Goal: Task Accomplishment & Management: Manage account settings

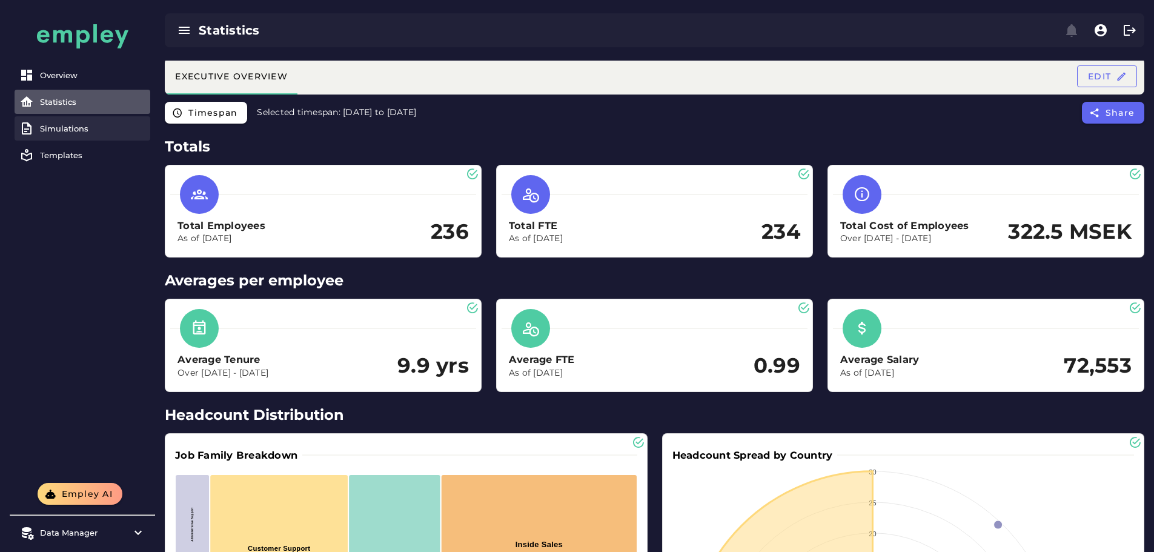
click at [96, 135] on link "Simulations" at bounding box center [83, 128] width 136 height 24
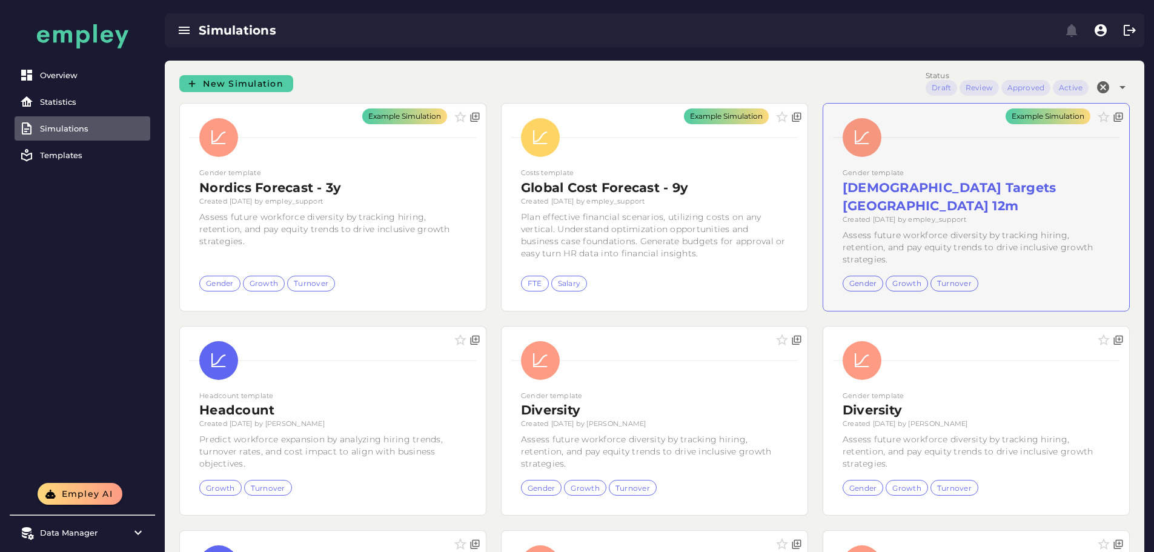
click at [823, 194] on div "Example Simulation" at bounding box center [976, 207] width 306 height 207
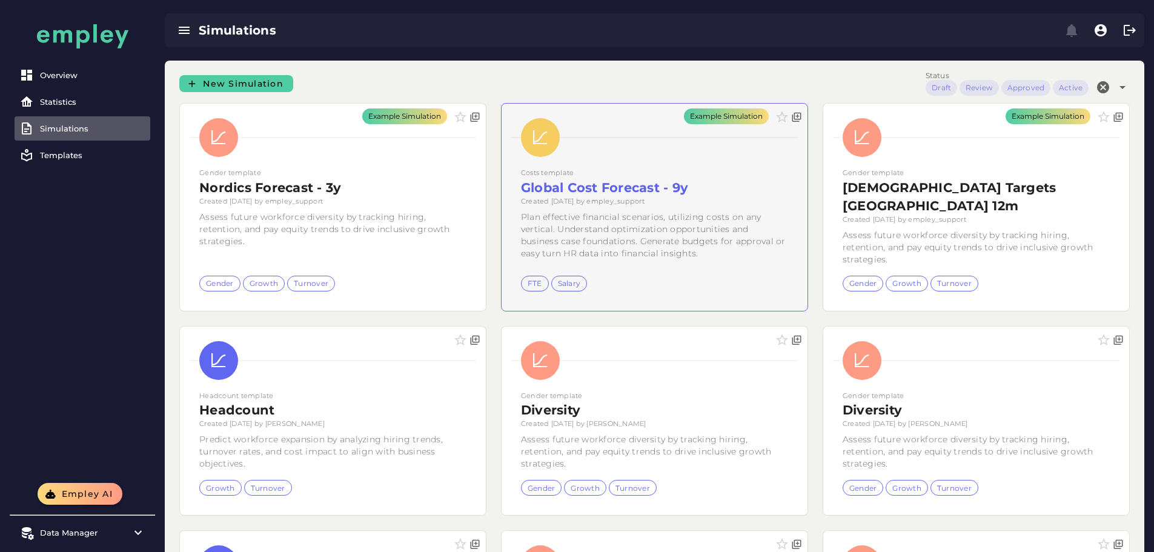
click at [510, 200] on div "Example Simulation" at bounding box center [655, 207] width 306 height 207
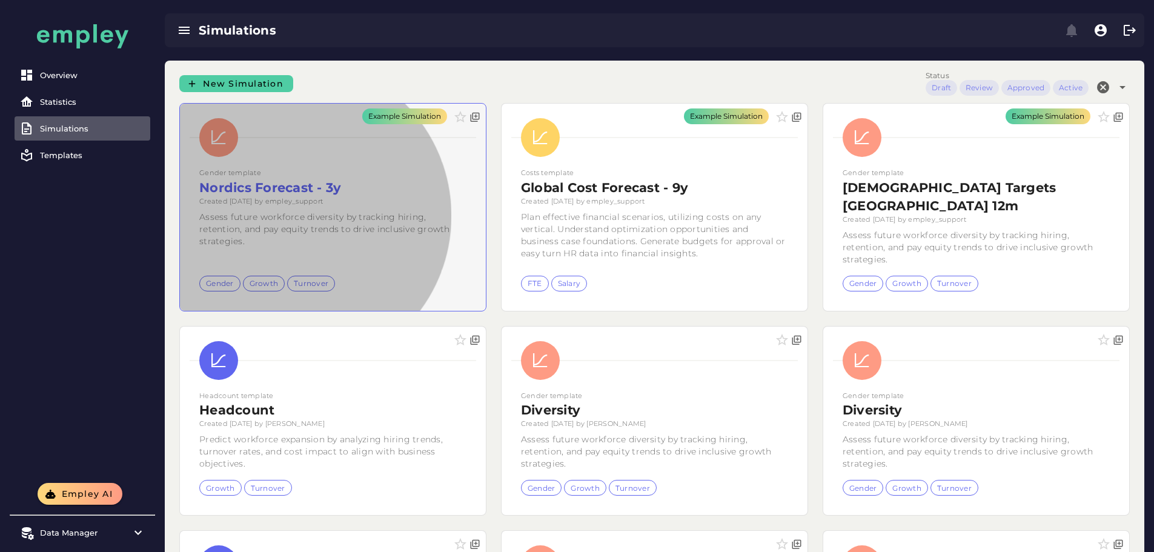
click at [276, 227] on div "Example Simulation" at bounding box center [333, 207] width 306 height 207
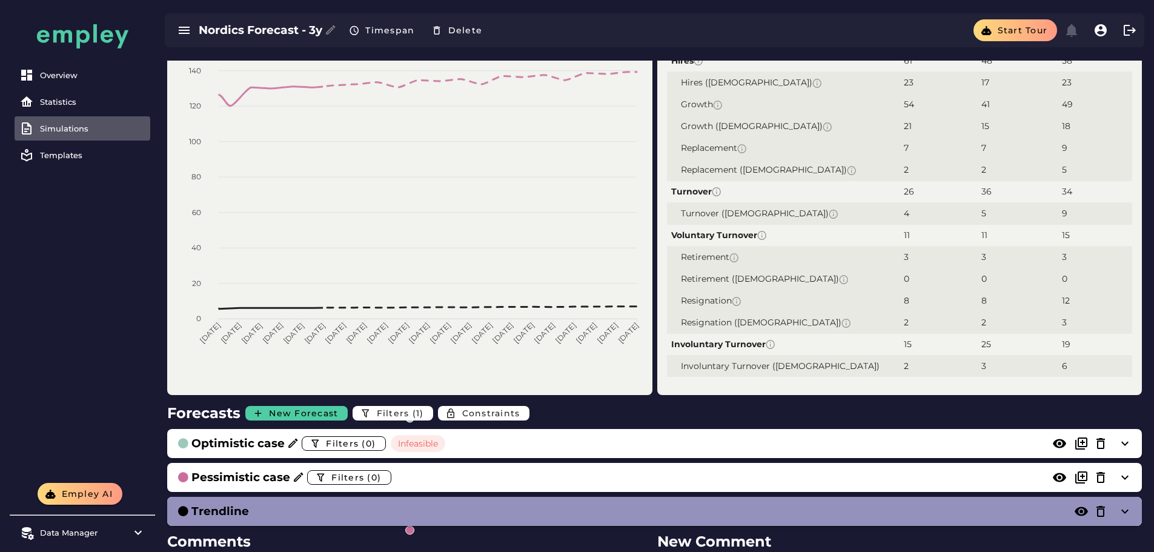
scroll to position [303, 0]
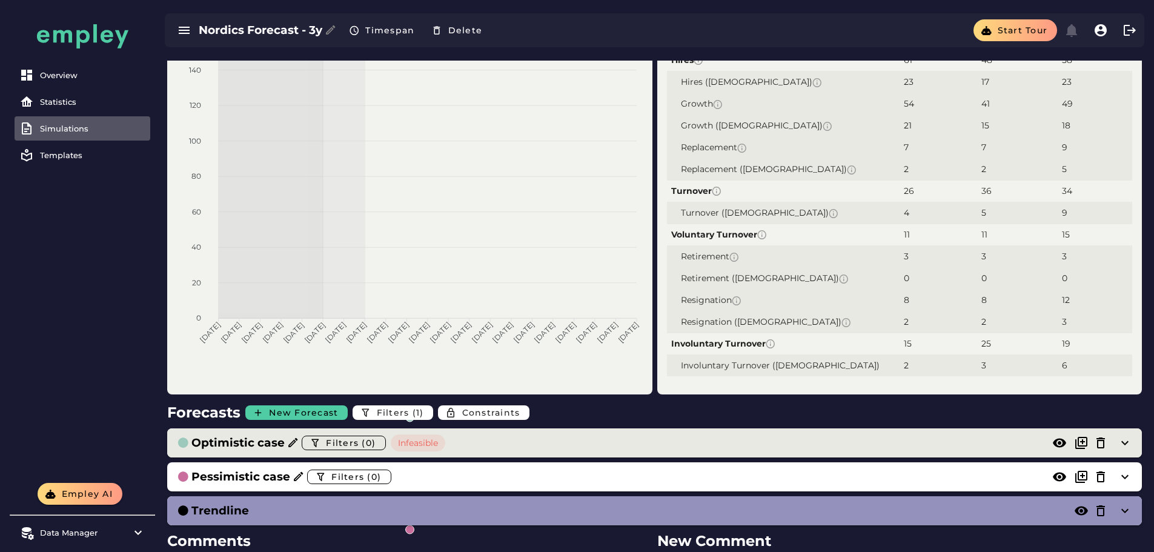
click at [454, 450] on div "Optimistic case Filters (0) Infeasible" at bounding box center [642, 442] width 931 height 19
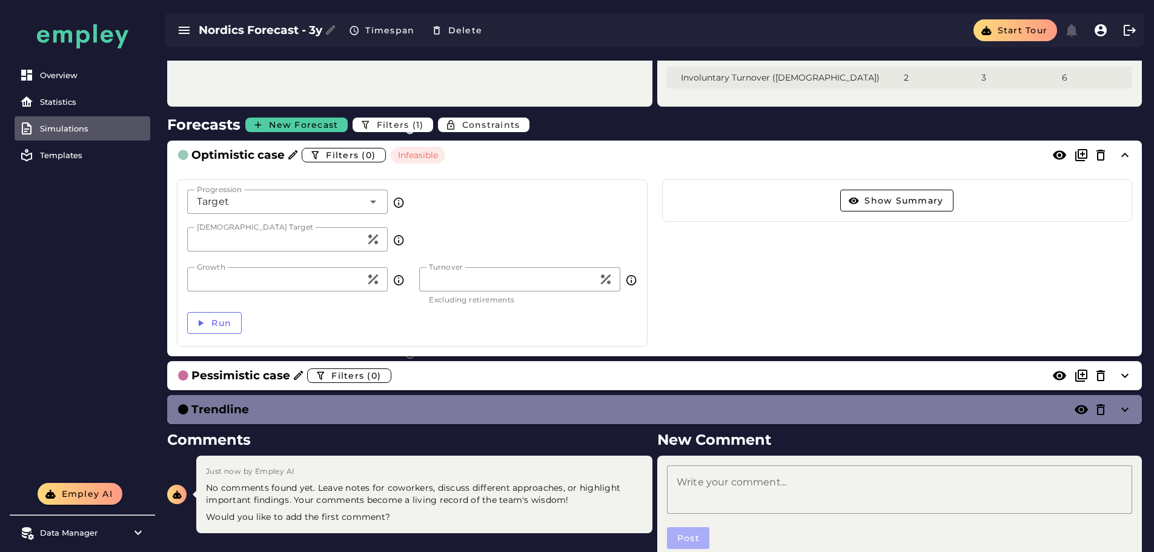
scroll to position [606, 0]
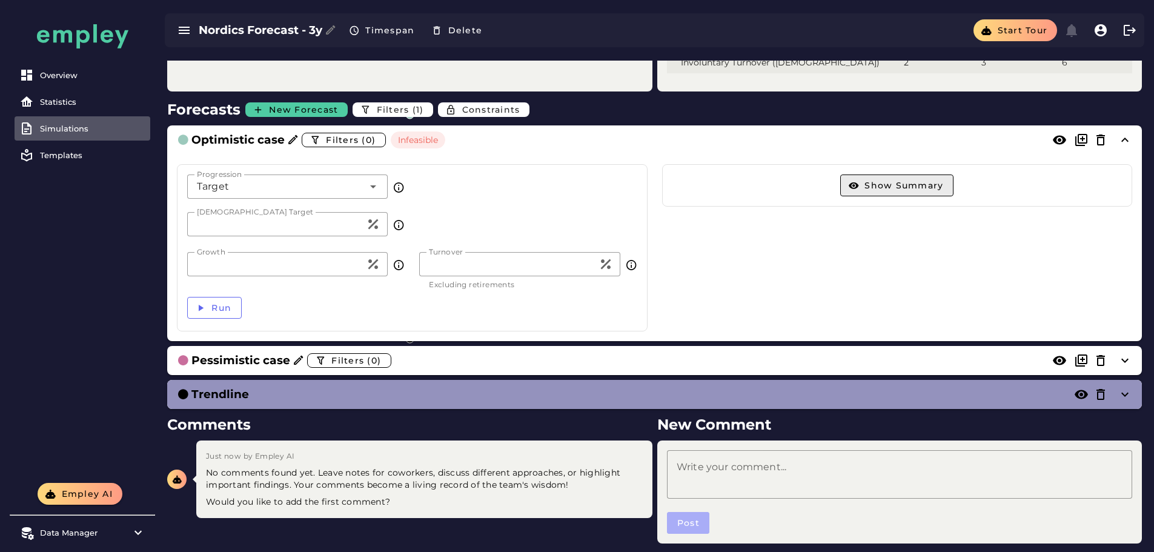
click at [928, 181] on span "Show Summary" at bounding box center [903, 185] width 79 height 11
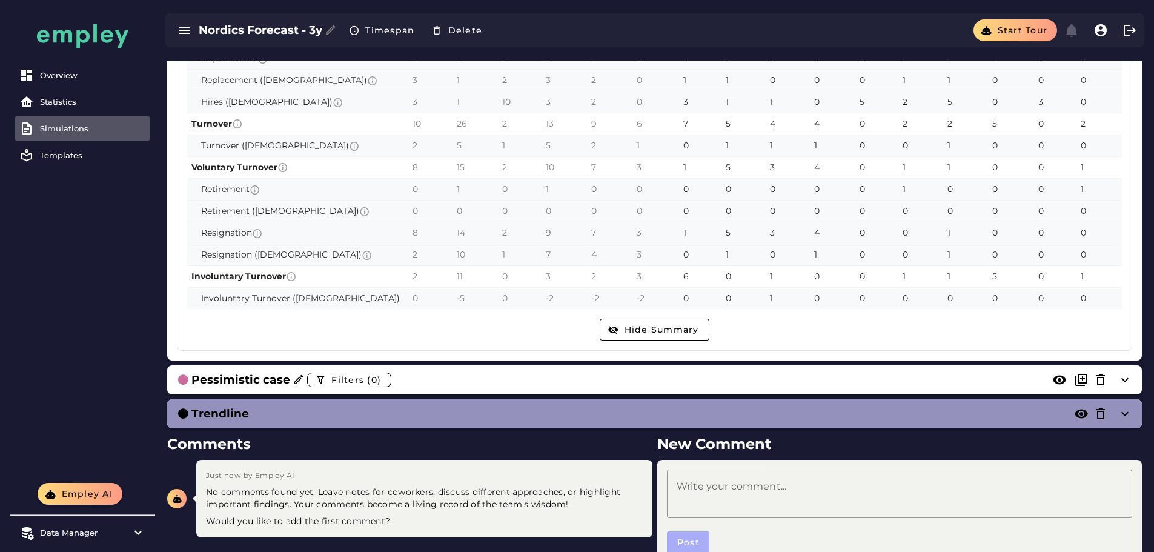
scroll to position [969, 0]
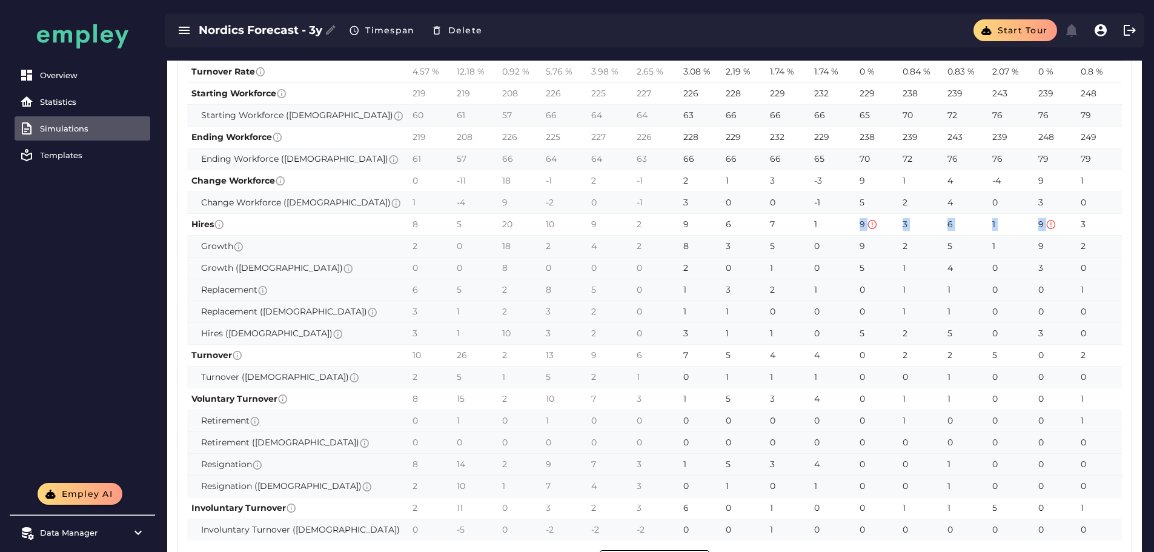
drag, startPoint x: 786, startPoint y: 224, endPoint x: 1034, endPoint y: 232, distance: 247.9
click at [1046, 230] on tr "Hires 8 5 20 10 9 2 9 6 7 1 9 3 6 1 9 3 5 0 9 3 5" at bounding box center [765, 224] width 1156 height 22
click at [766, 234] on td "7" at bounding box center [788, 224] width 44 height 22
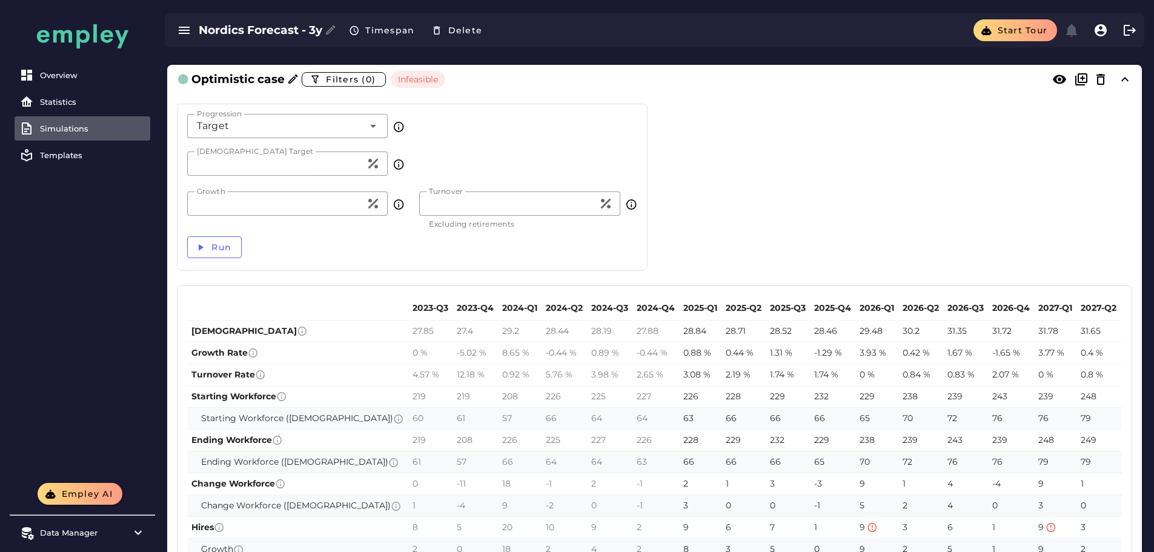
scroll to position [485, 0]
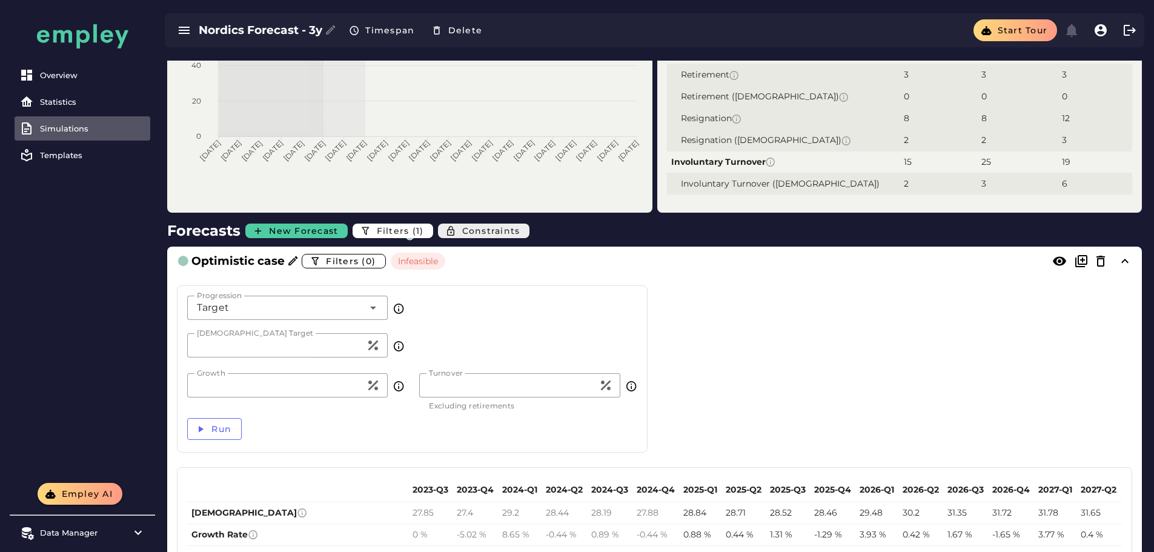
click at [485, 233] on span "Constraints" at bounding box center [490, 230] width 59 height 11
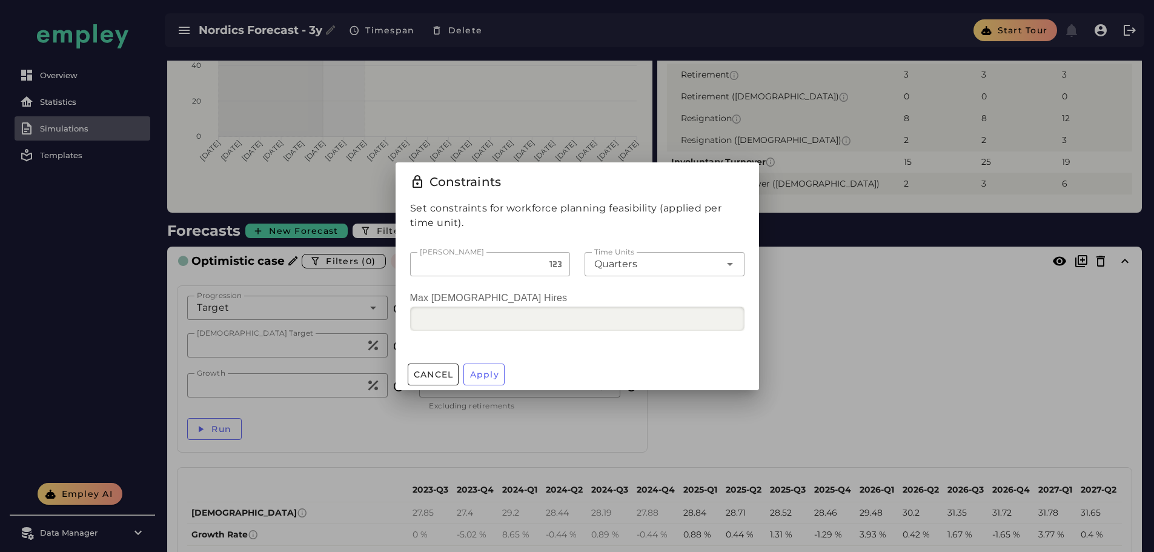
click at [815, 240] on div at bounding box center [577, 276] width 1154 height 552
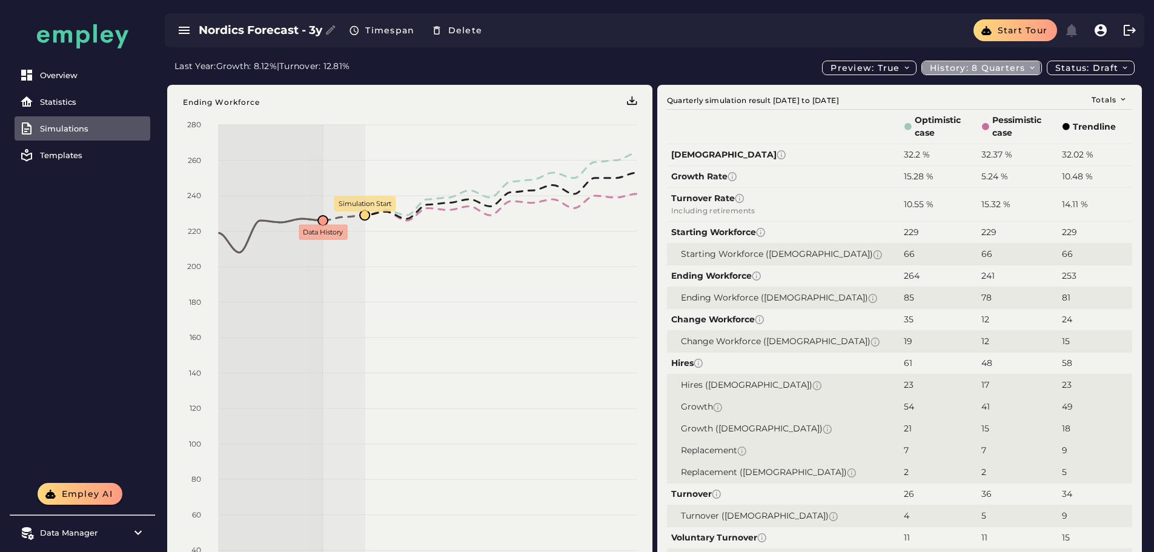
click at [986, 68] on span "History: 8 quarters" at bounding box center [982, 67] width 107 height 11
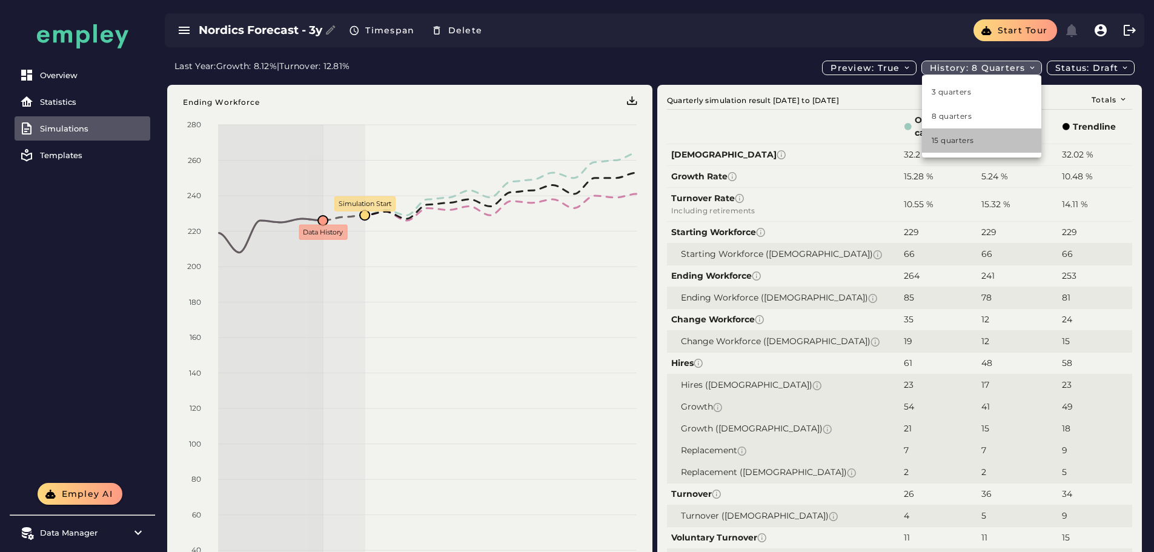
drag, startPoint x: 955, startPoint y: 148, endPoint x: 949, endPoint y: 144, distance: 6.9
click at [954, 148] on div "15 quarters" at bounding box center [981, 140] width 119 height 24
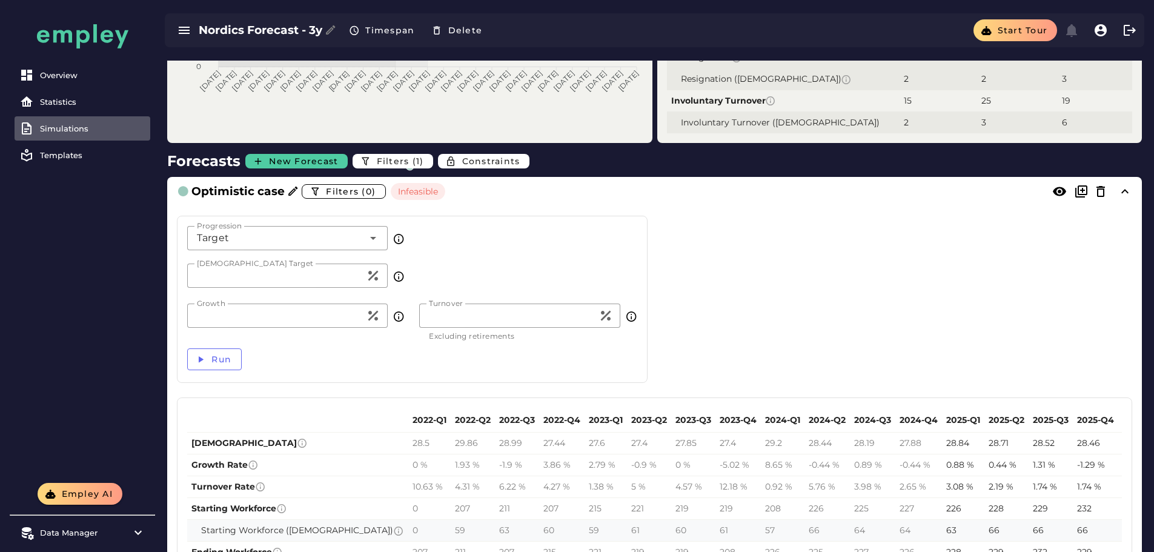
scroll to position [606, 0]
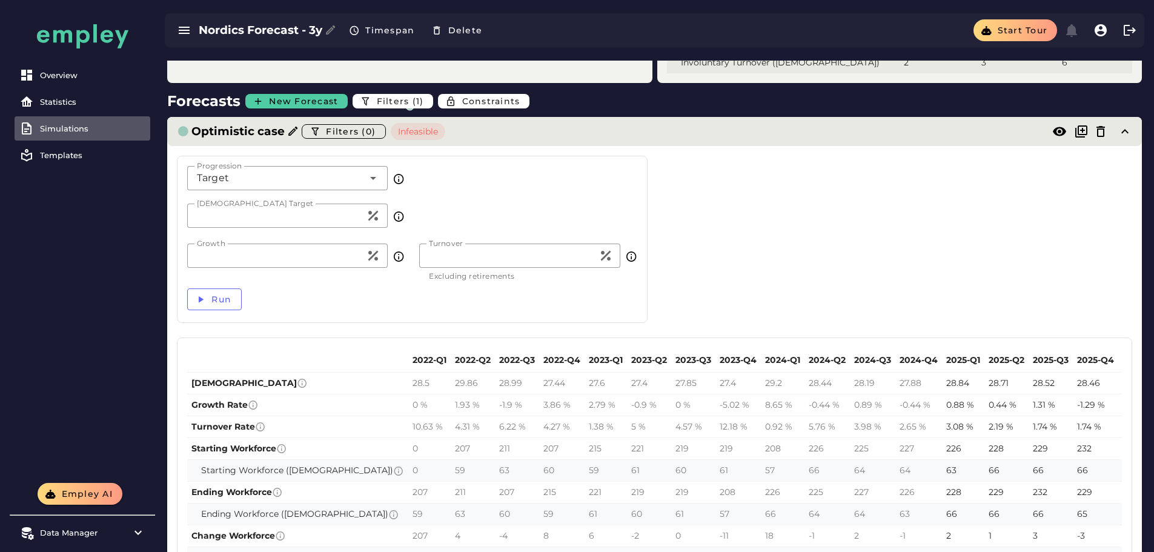
click at [496, 134] on div "Optimistic case Filters (0) Infeasible" at bounding box center [642, 131] width 931 height 19
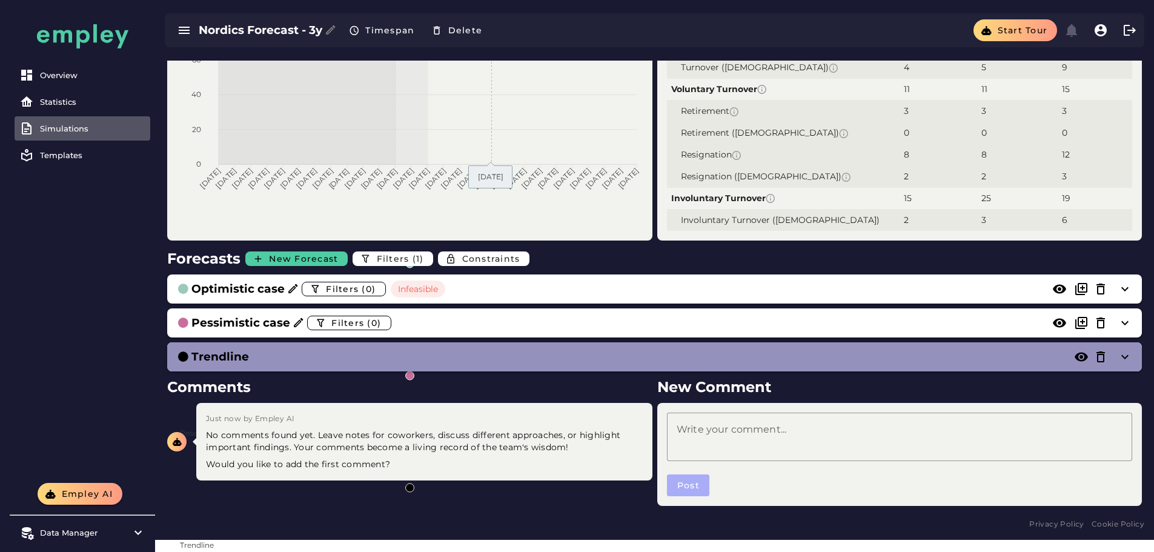
scroll to position [436, 0]
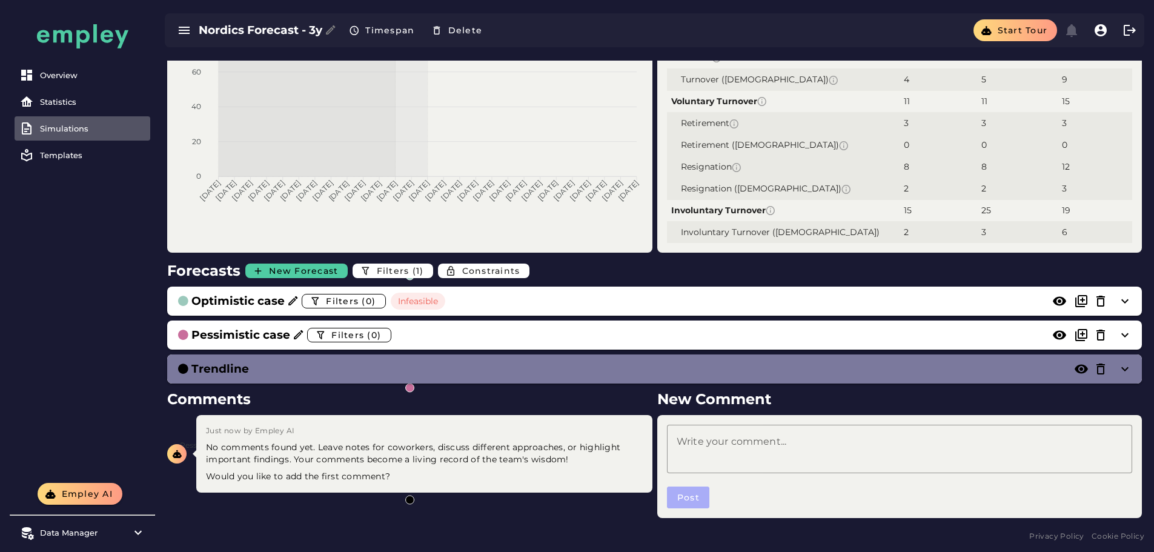
click at [459, 359] on div "Trendline" at bounding box center [654, 368] width 975 height 29
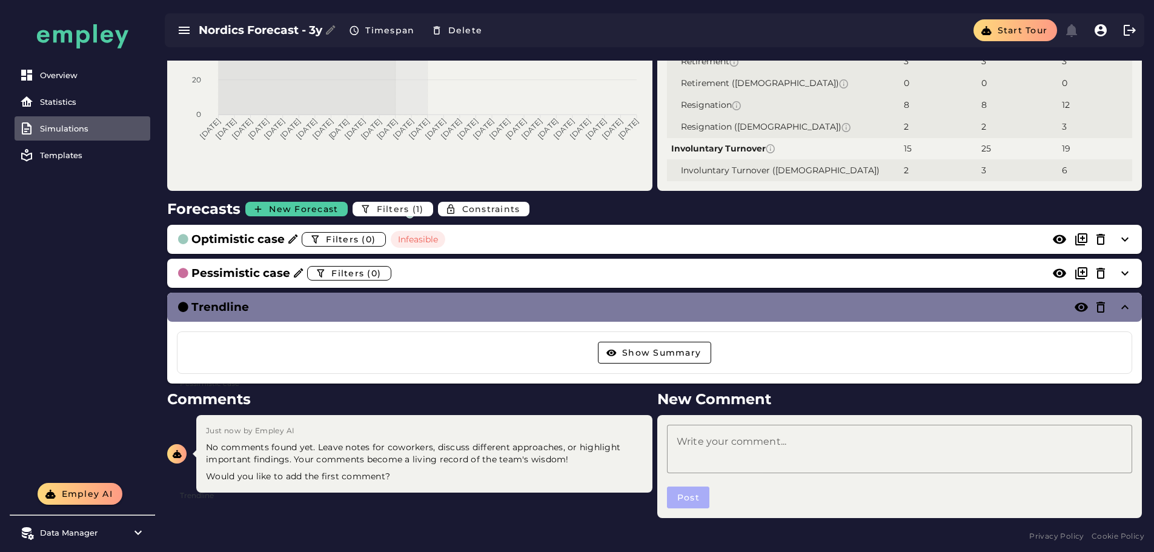
click at [459, 311] on div "Trendline" at bounding box center [642, 307] width 931 height 17
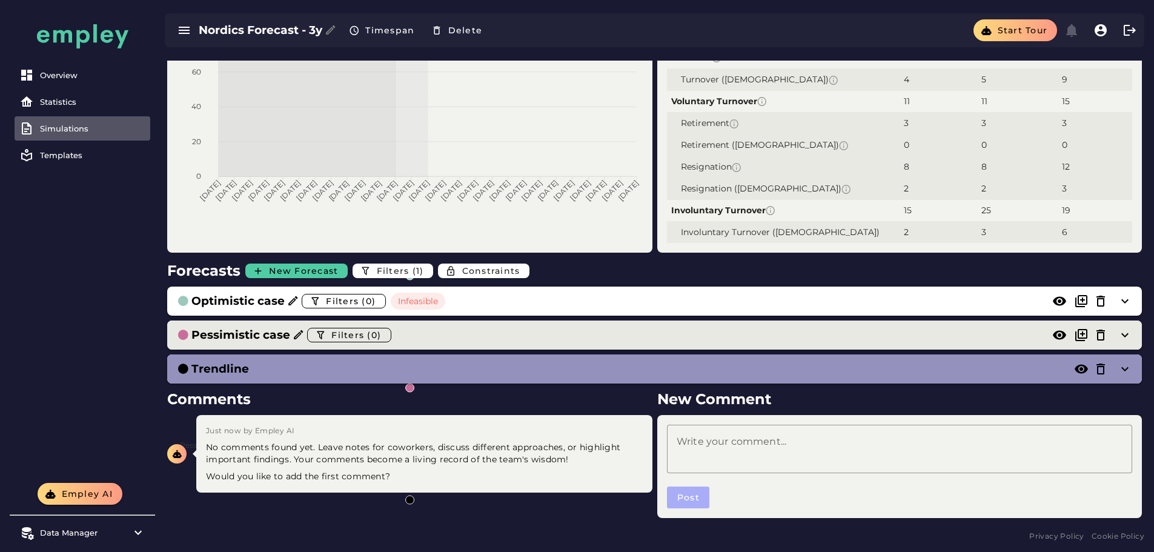
click at [444, 346] on div "Pessimistic case Filters (0)" at bounding box center [654, 334] width 975 height 29
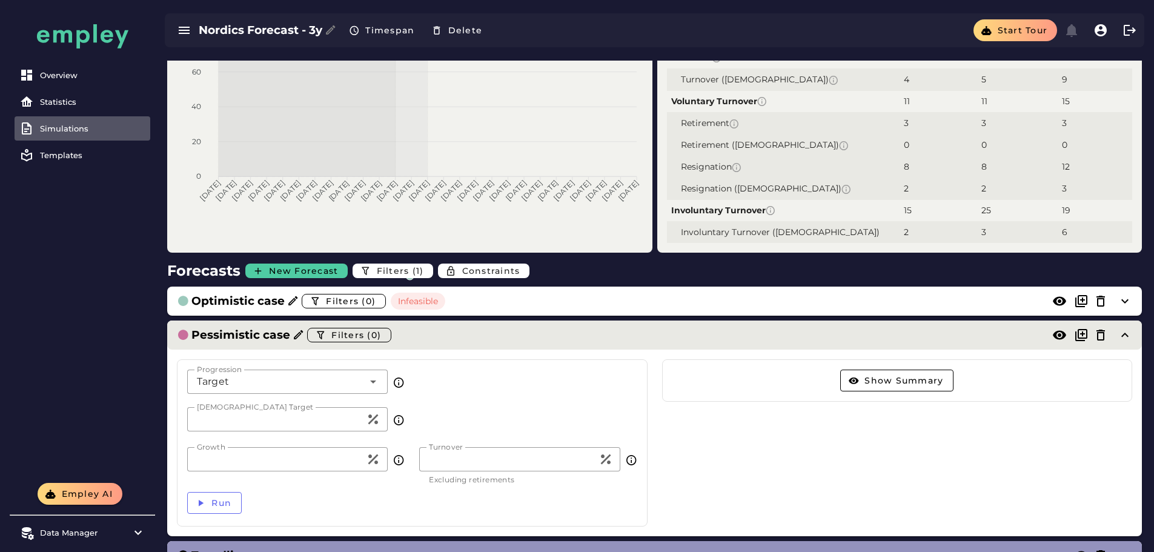
scroll to position [606, 0]
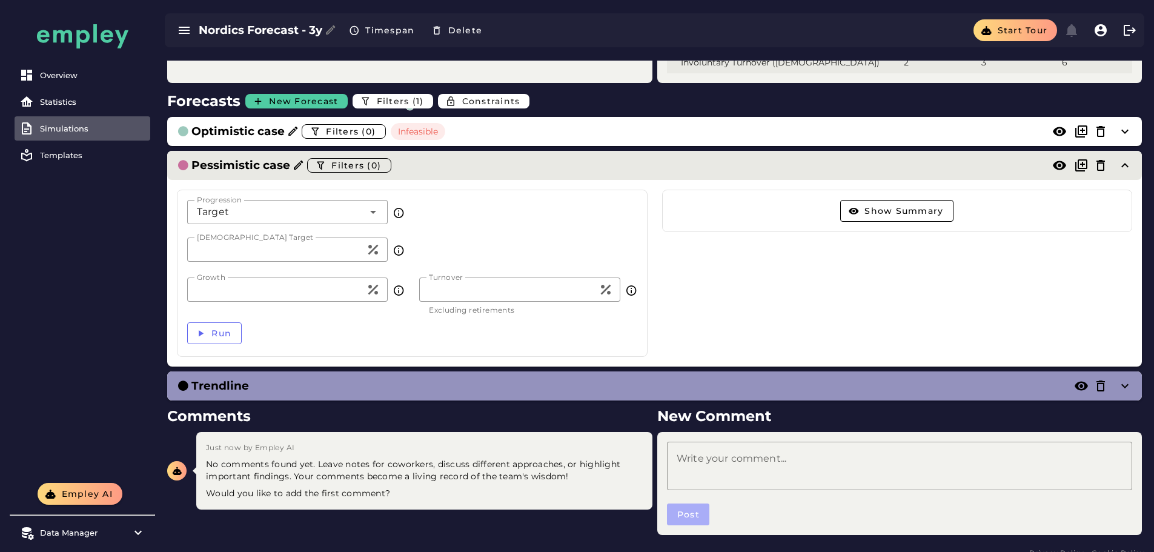
click at [457, 168] on div "Pessimistic case Filters (0)" at bounding box center [642, 165] width 931 height 19
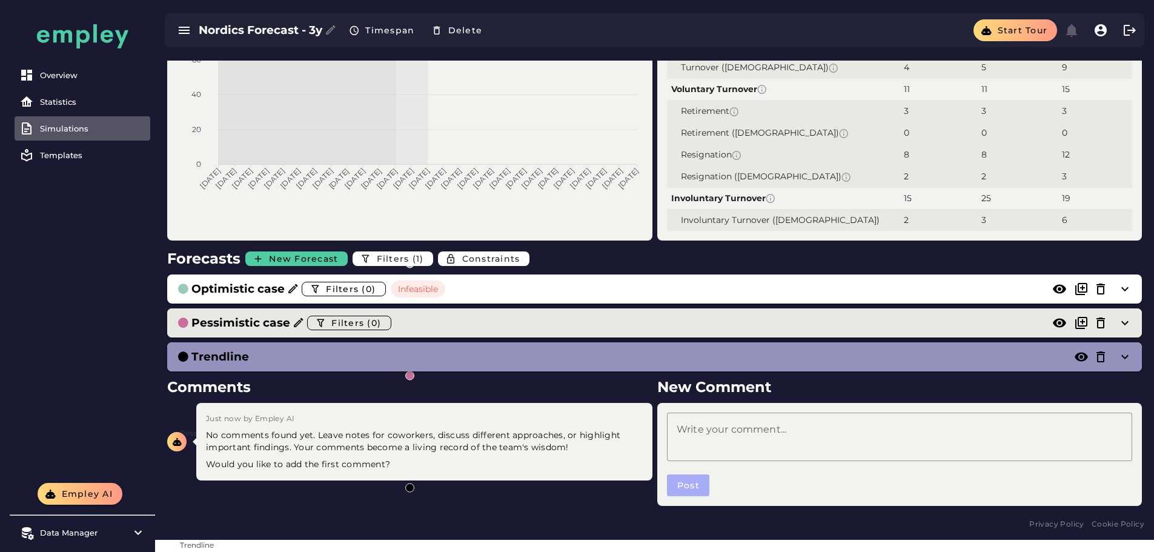
scroll to position [436, 0]
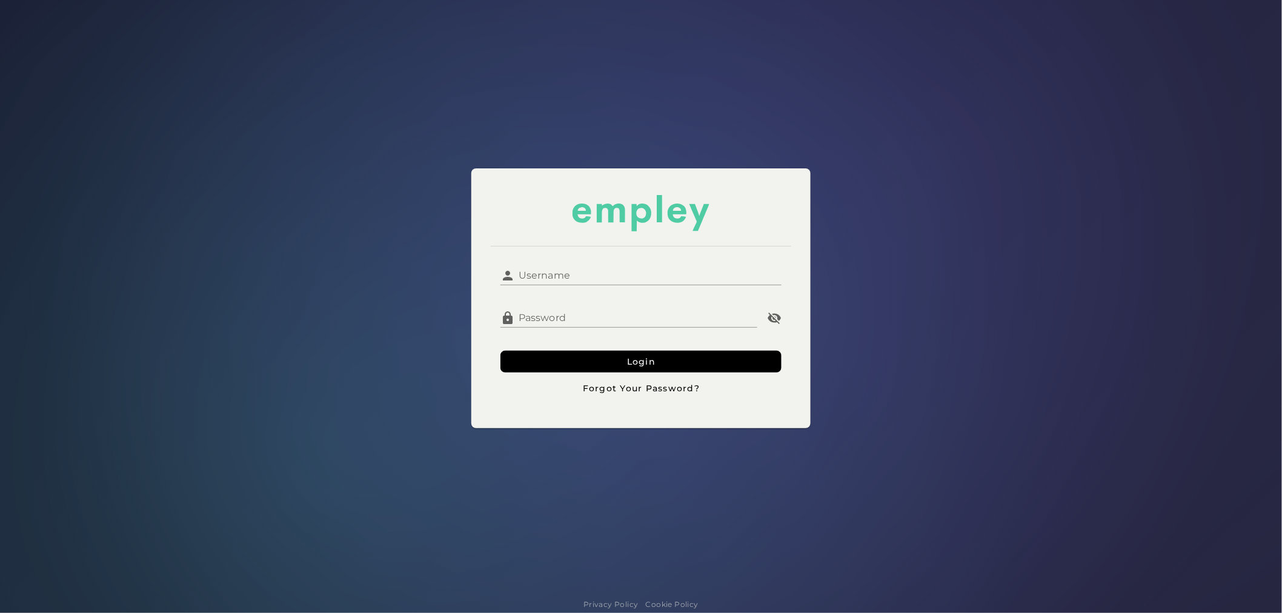
click at [620, 271] on input "Username" at bounding box center [648, 270] width 267 height 29
type input "**********"
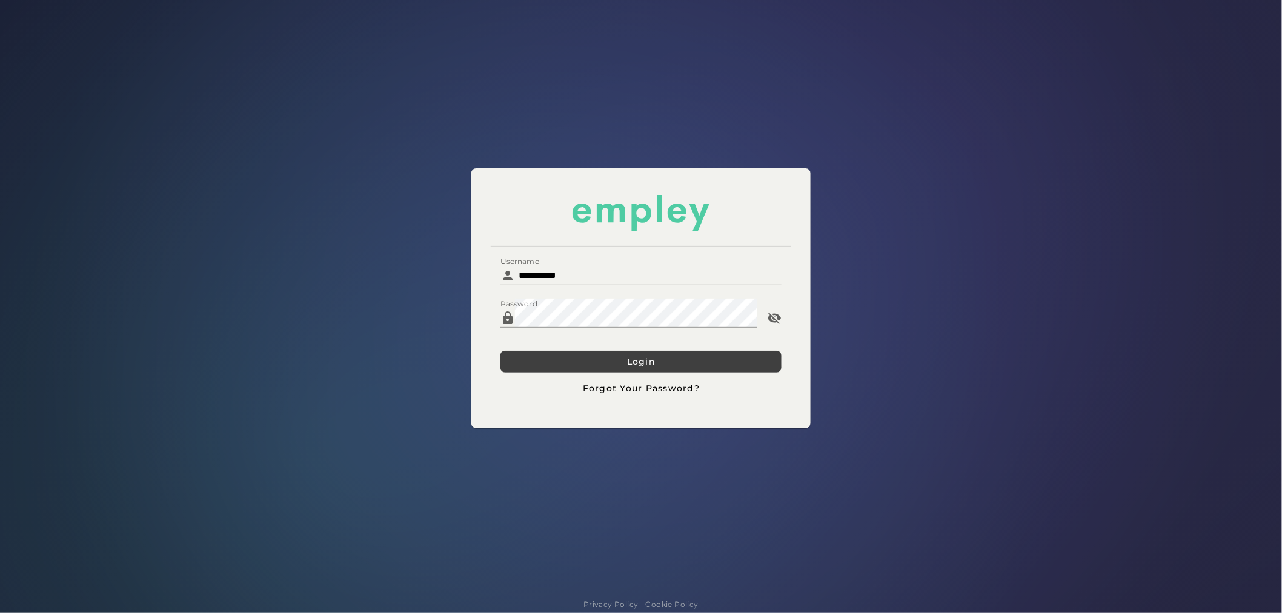
click at [565, 367] on button "Login" at bounding box center [640, 362] width 281 height 22
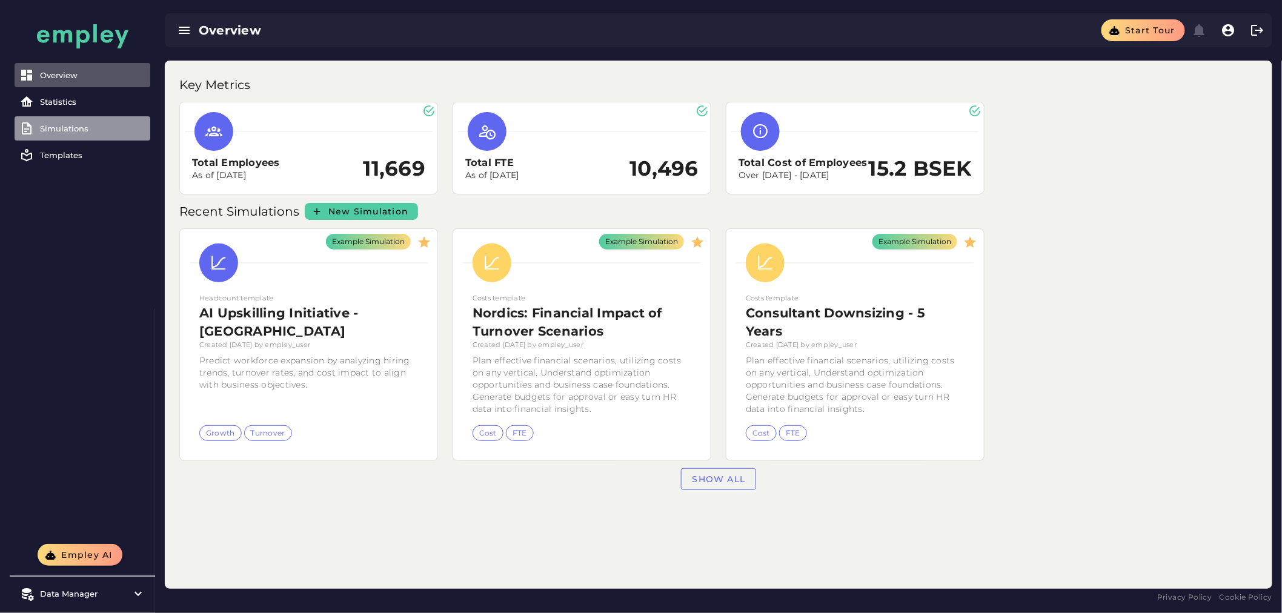
click at [76, 128] on div "Simulations" at bounding box center [92, 129] width 105 height 10
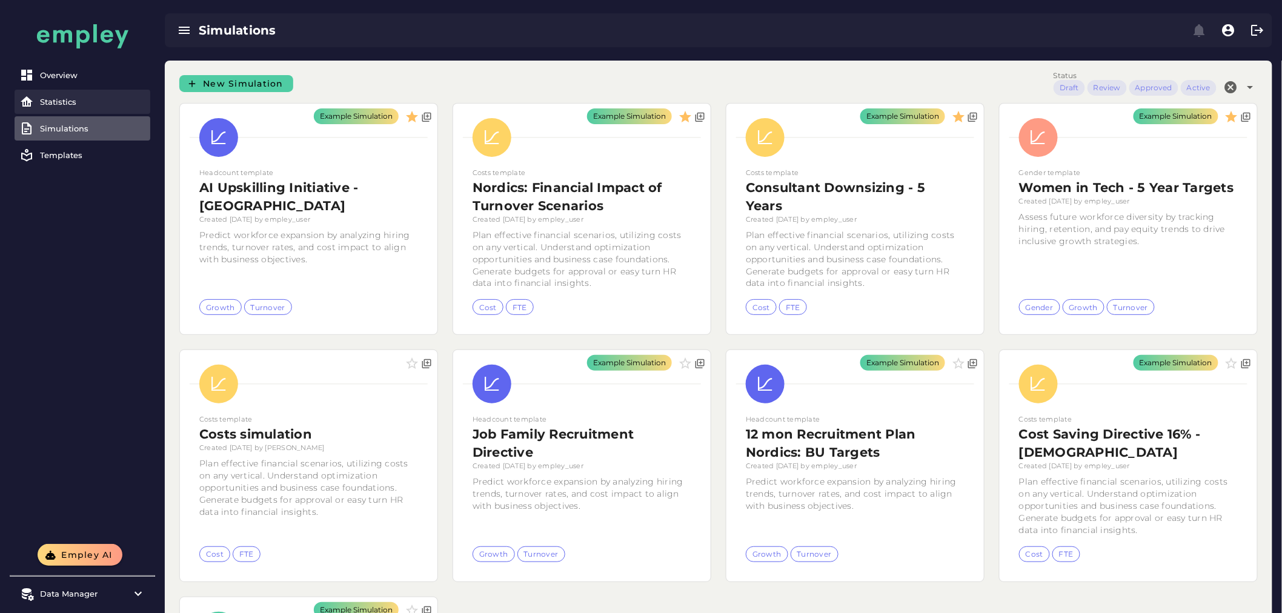
click at [62, 95] on link "Statistics" at bounding box center [83, 102] width 136 height 24
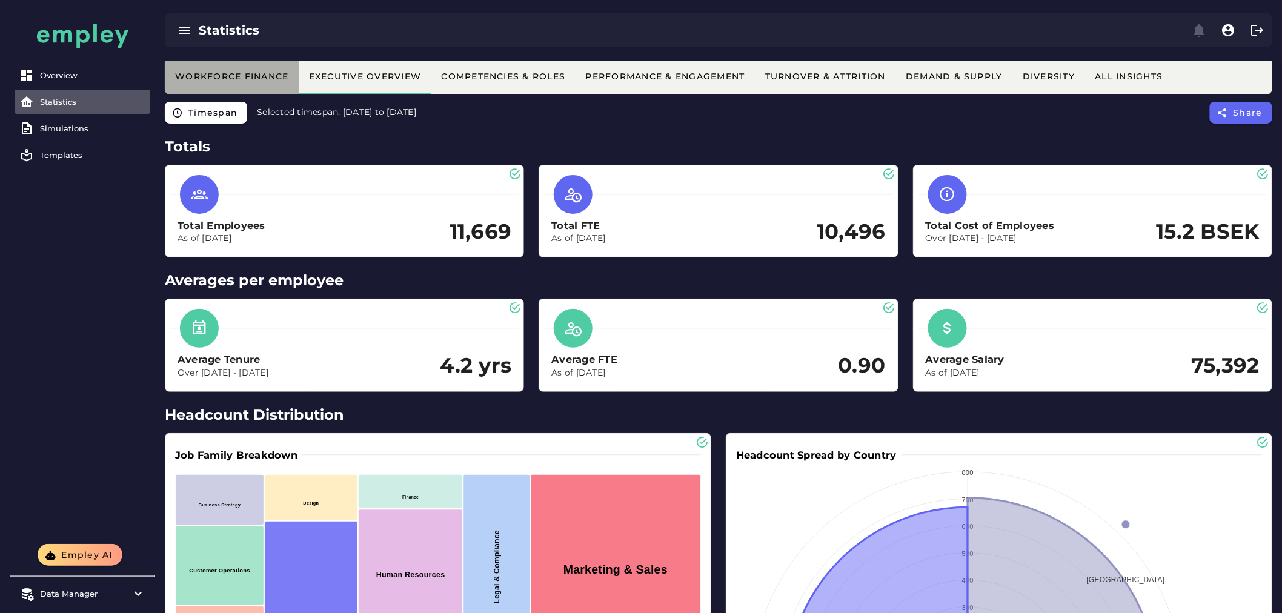
click at [576, 86] on button "Workforce Finance" at bounding box center [665, 76] width 179 height 36
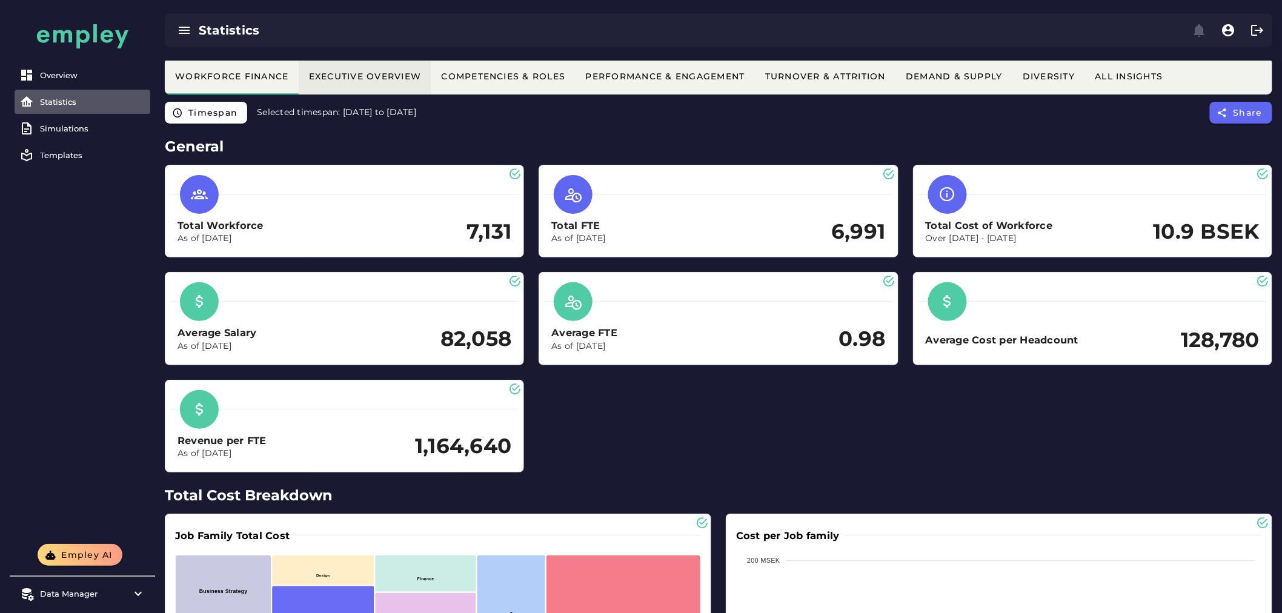
click at [755, 83] on button "Executive Overview" at bounding box center [825, 76] width 141 height 36
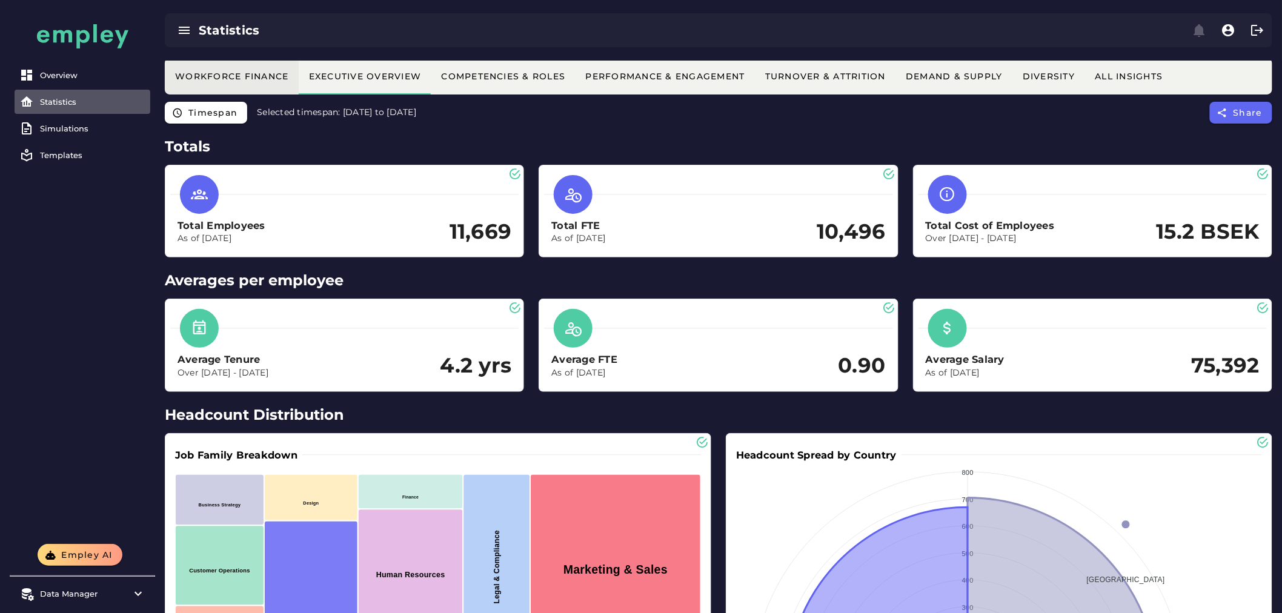
click at [576, 68] on button "Workforce Finance" at bounding box center [665, 76] width 179 height 36
click at [225, 110] on span "Timespan" at bounding box center [213, 112] width 50 height 11
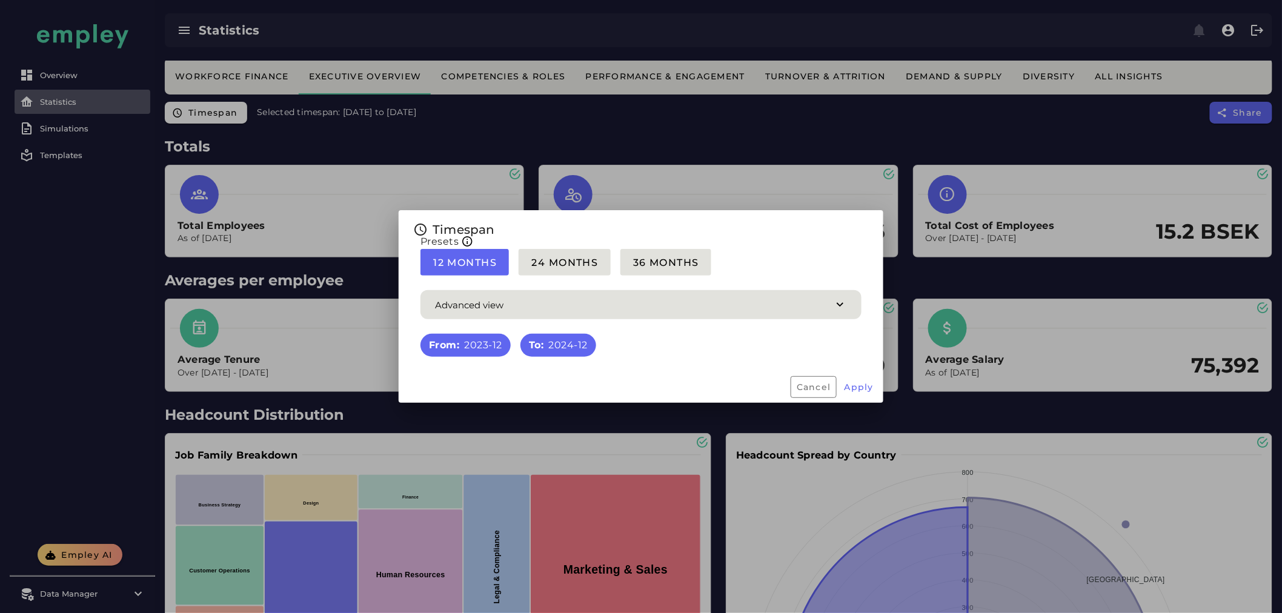
click at [356, 103] on div at bounding box center [641, 306] width 1282 height 613
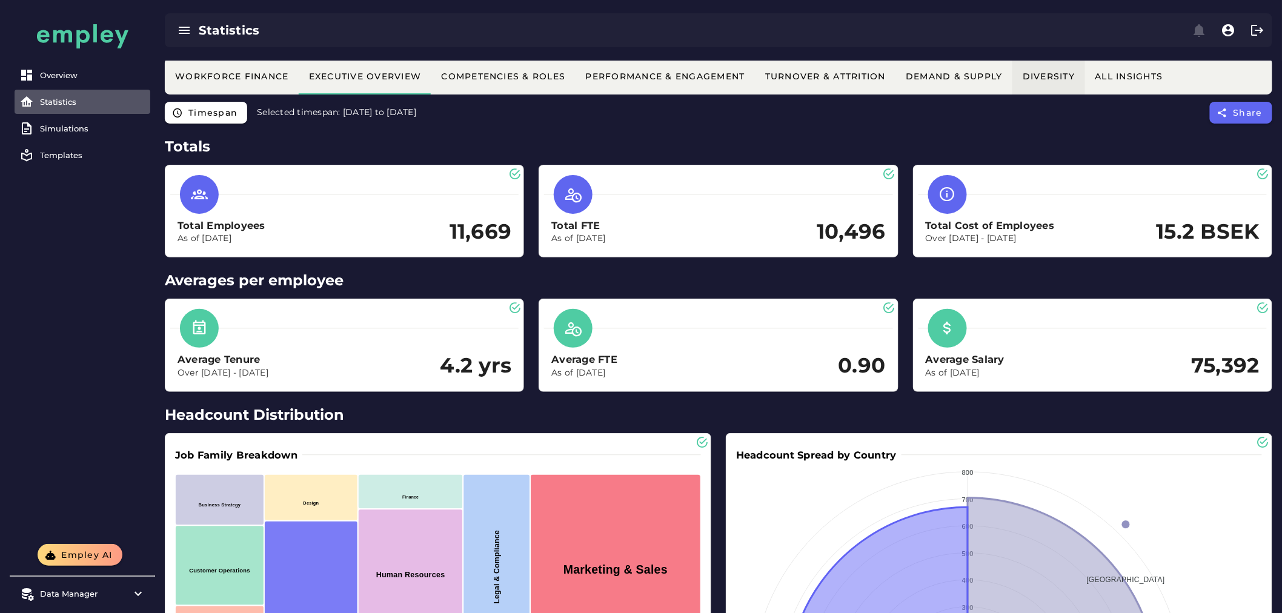
click at [1127, 76] on div "All Insights" at bounding box center [1129, 76] width 68 height 11
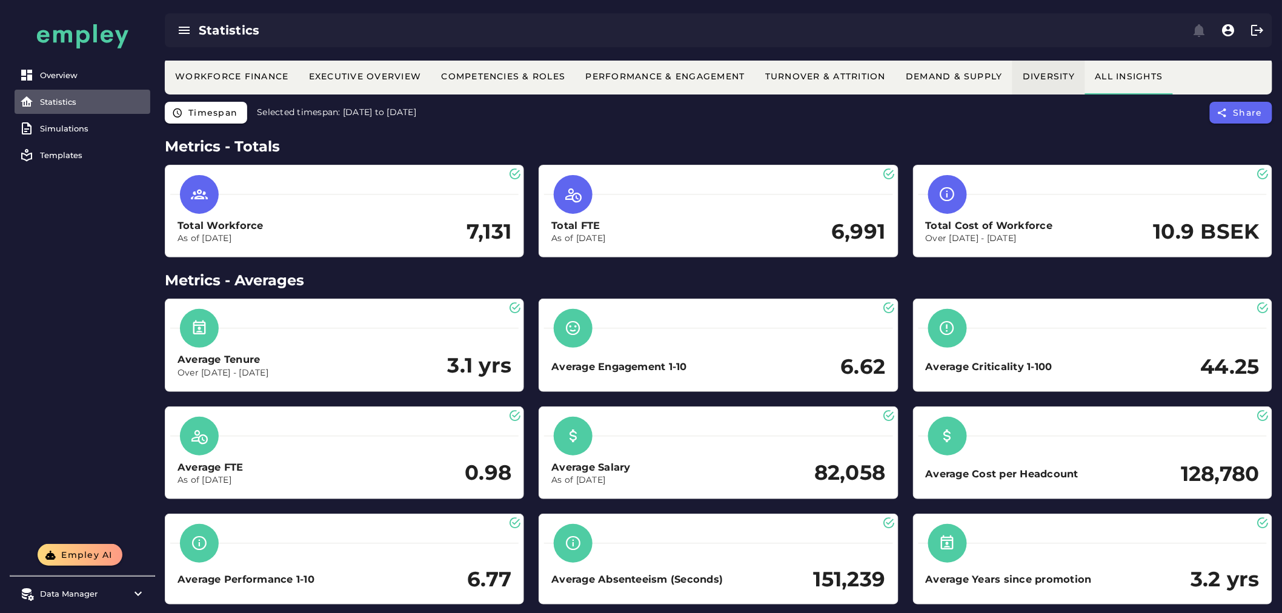
click at [1045, 82] on button "Diversity" at bounding box center [1048, 76] width 73 height 36
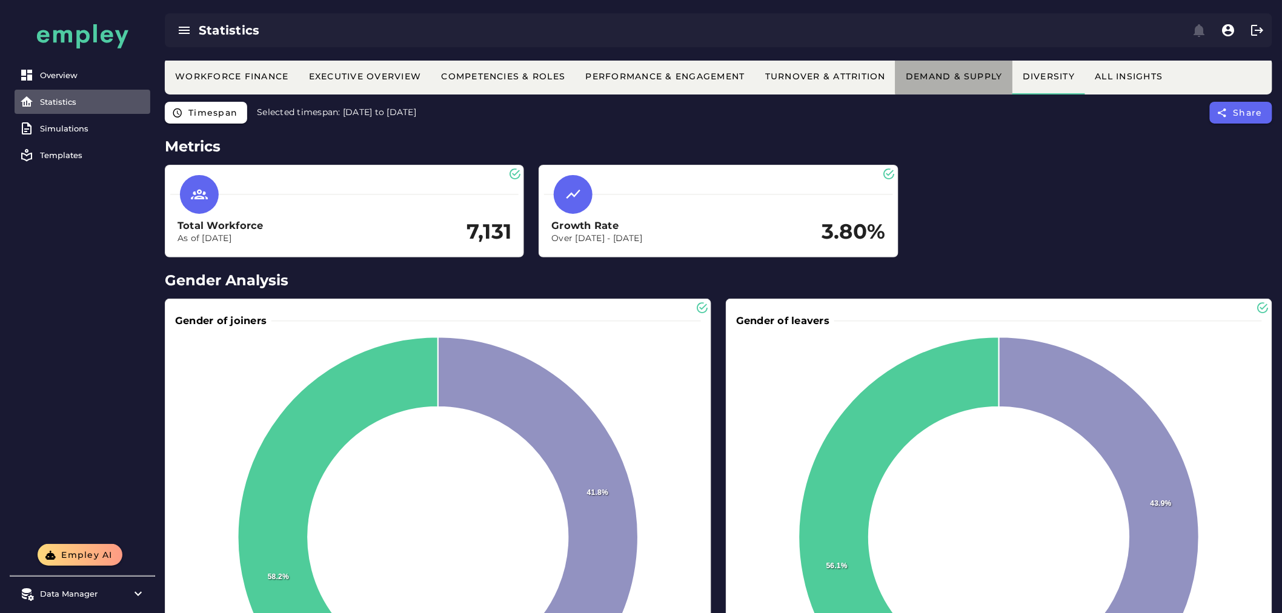
click at [960, 69] on button "Demand & Supply" at bounding box center [953, 76] width 117 height 36
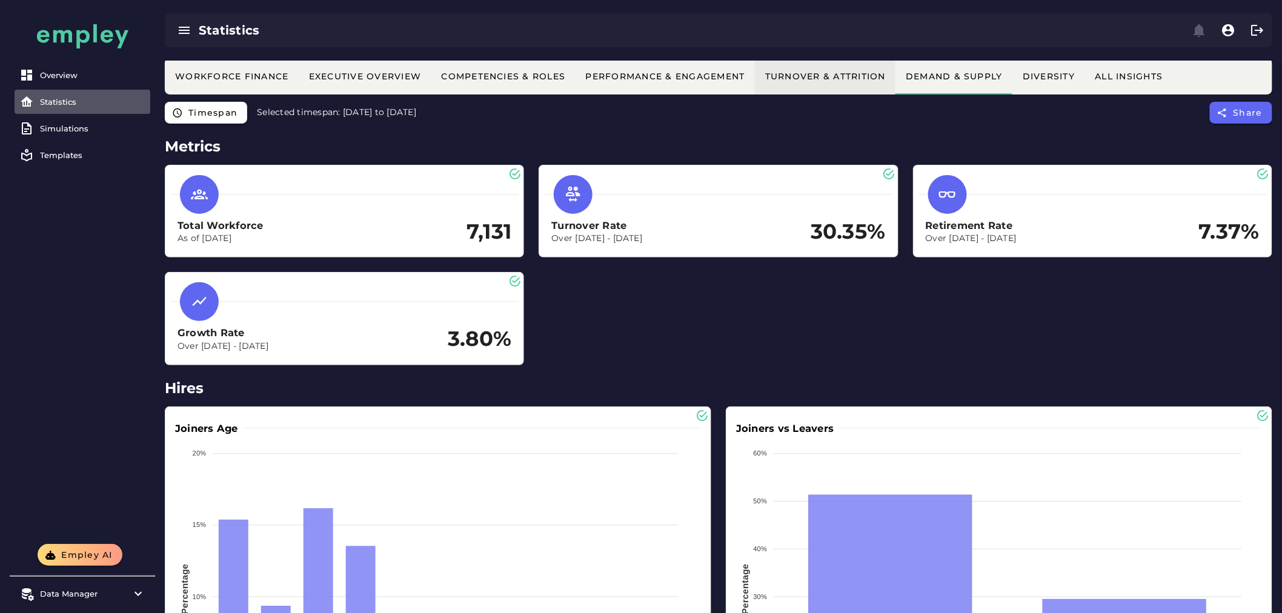
click at [849, 71] on div "Turnover & Attrition" at bounding box center [825, 76] width 121 height 11
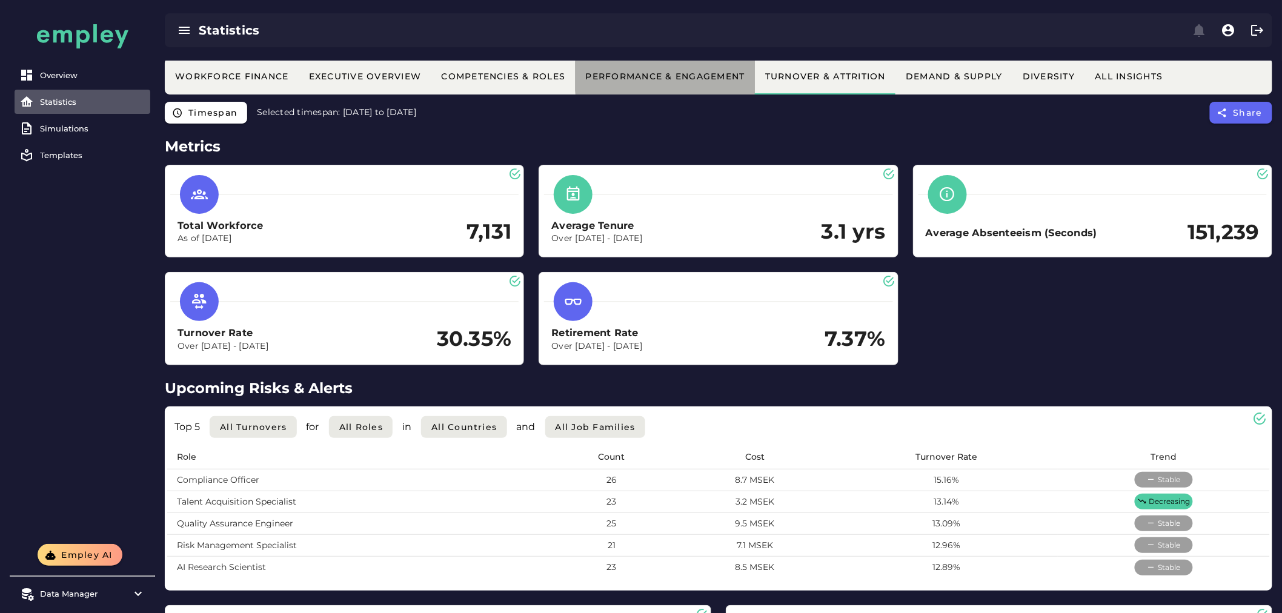
click at [1012, 68] on button "Performance & Engagement" at bounding box center [1048, 76] width 73 height 36
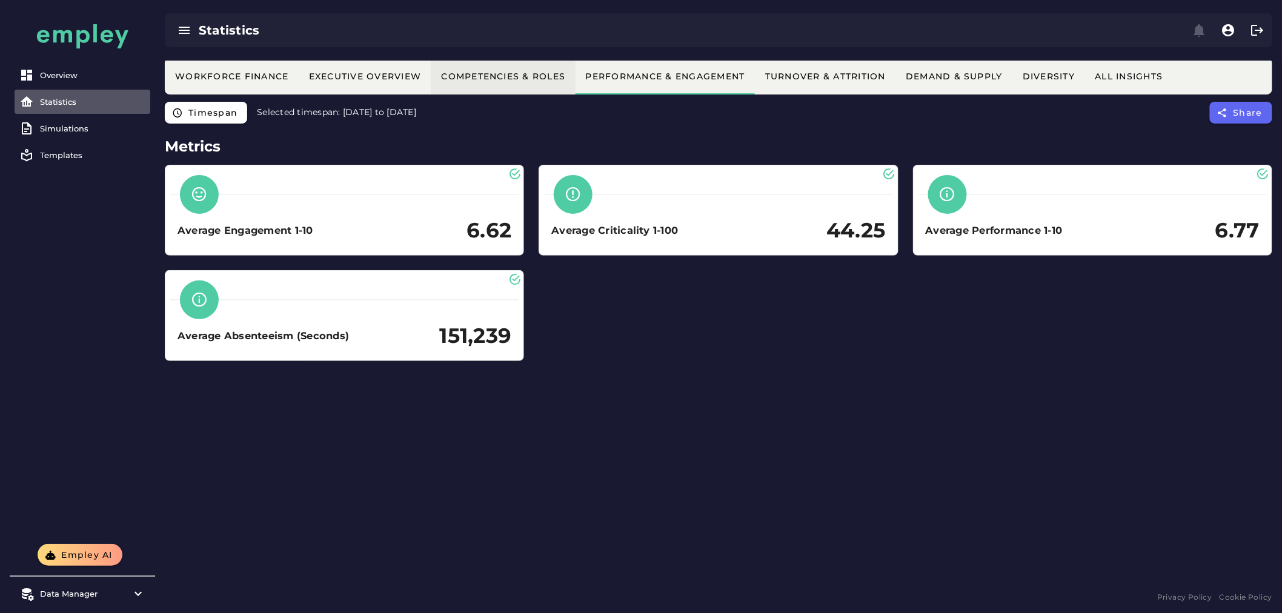
click at [895, 82] on button "Competencies & Roles" at bounding box center [953, 76] width 117 height 36
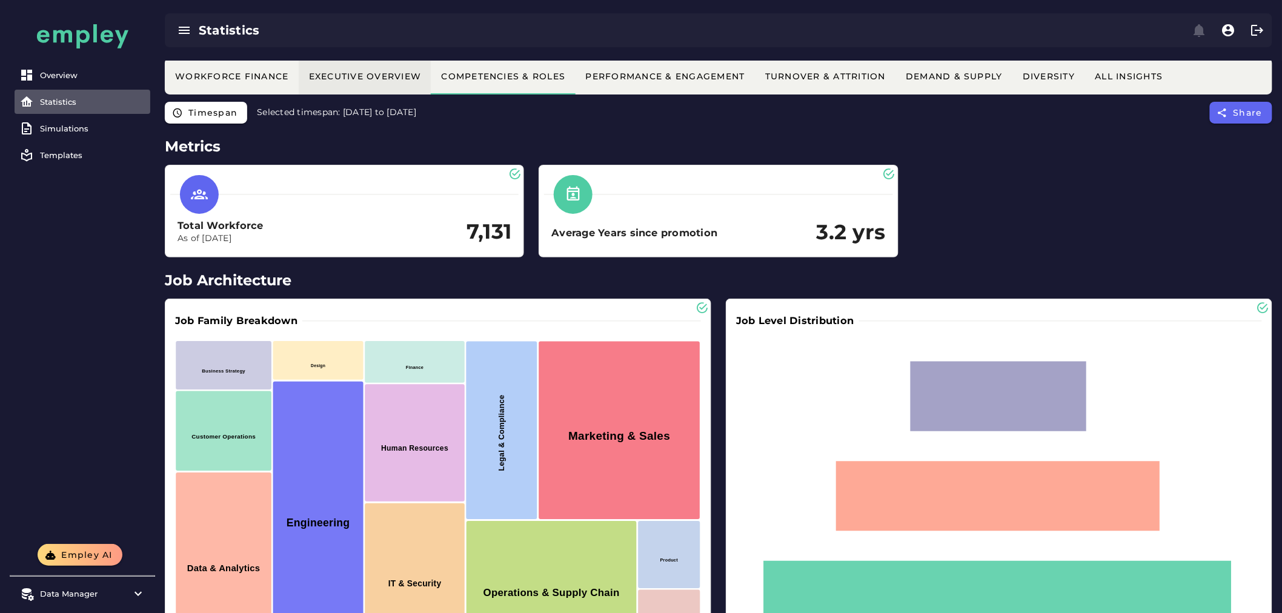
click at [755, 85] on button "Executive Overview" at bounding box center [825, 76] width 141 height 36
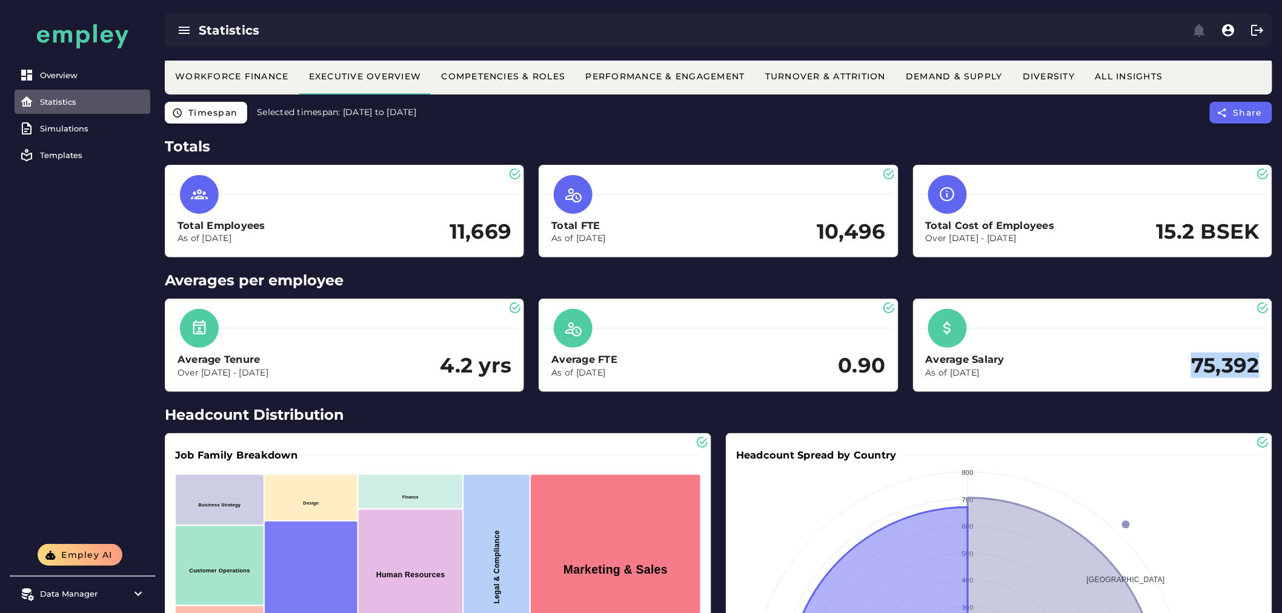
drag, startPoint x: 1206, startPoint y: 364, endPoint x: 1292, endPoint y: 377, distance: 86.6
click at [250, 75] on div "Workforce Finance" at bounding box center [231, 76] width 115 height 11
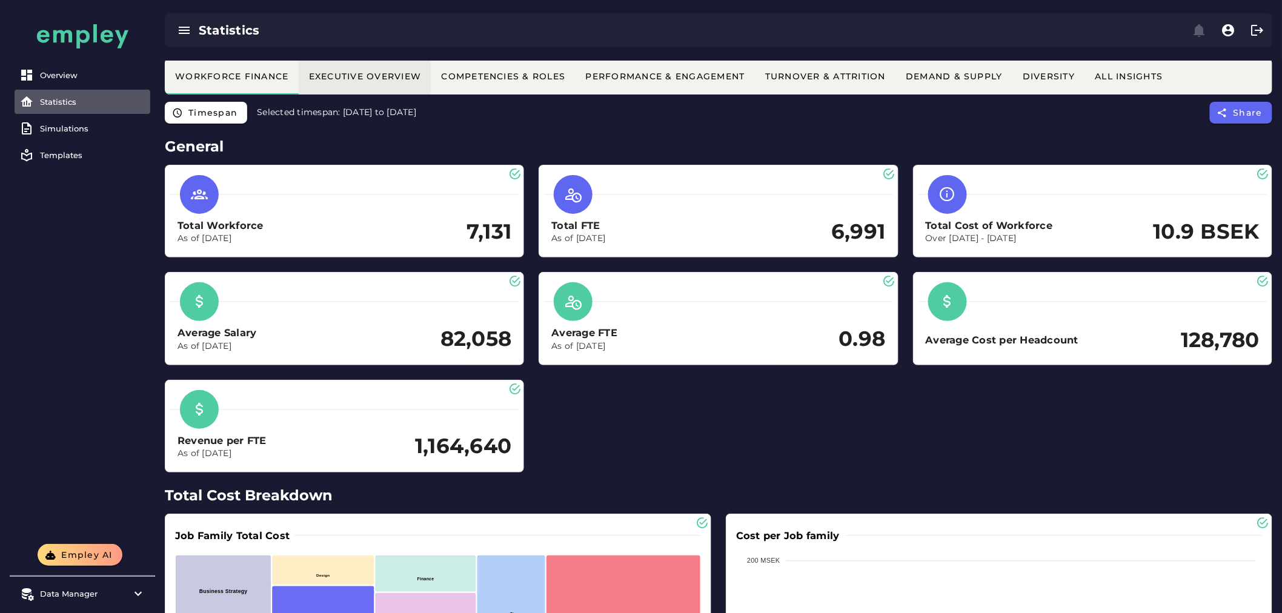
click at [755, 69] on button "Executive Overview" at bounding box center [825, 76] width 141 height 36
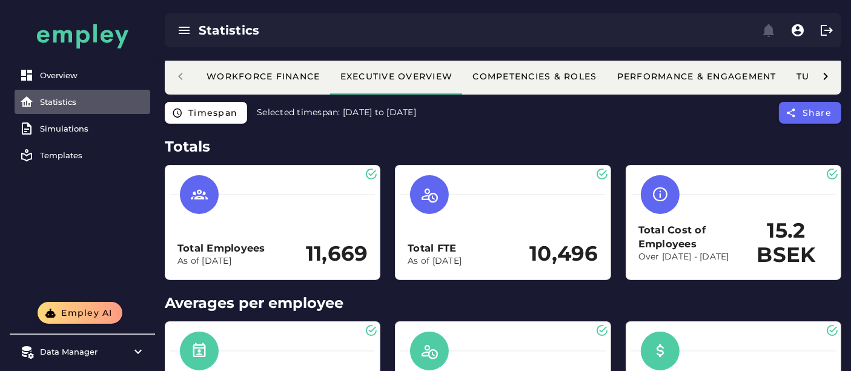
click at [327, 46] on div "Statistics" at bounding box center [503, 30] width 677 height 34
click at [95, 30] on icon at bounding box center [95, 33] width 4 height 18
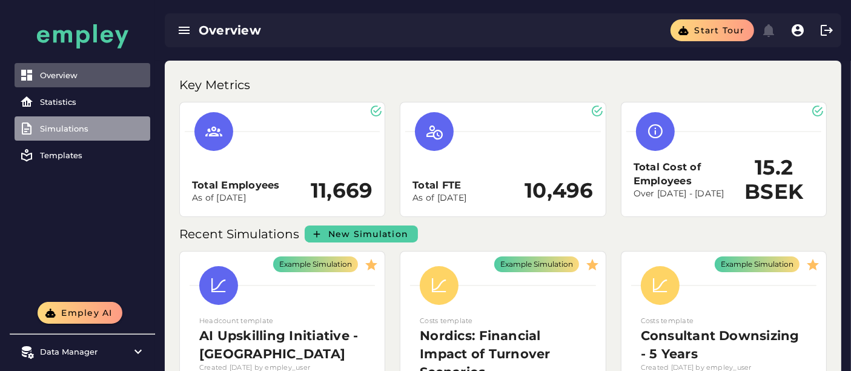
click at [79, 120] on link "Simulations" at bounding box center [83, 128] width 136 height 24
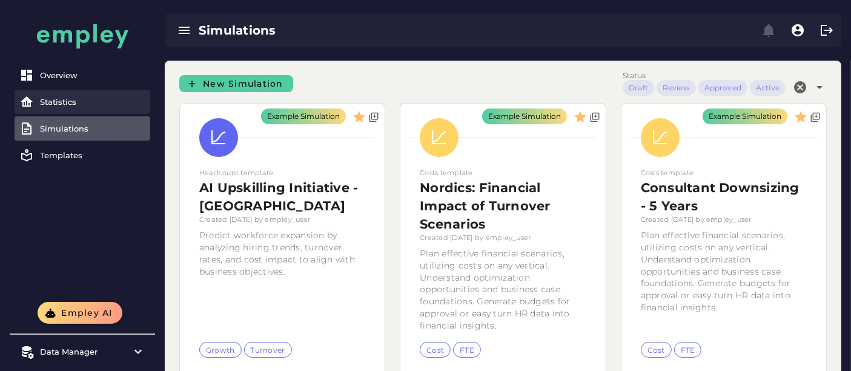
click at [86, 95] on link "Statistics" at bounding box center [83, 102] width 136 height 24
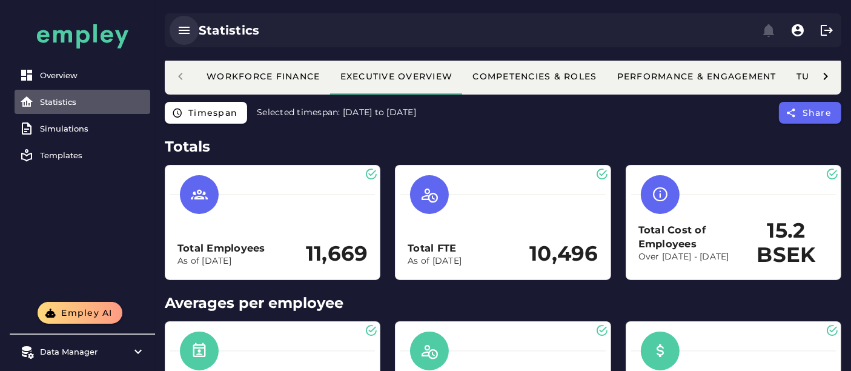
click at [187, 31] on icon "button" at bounding box center [184, 30] width 15 height 15
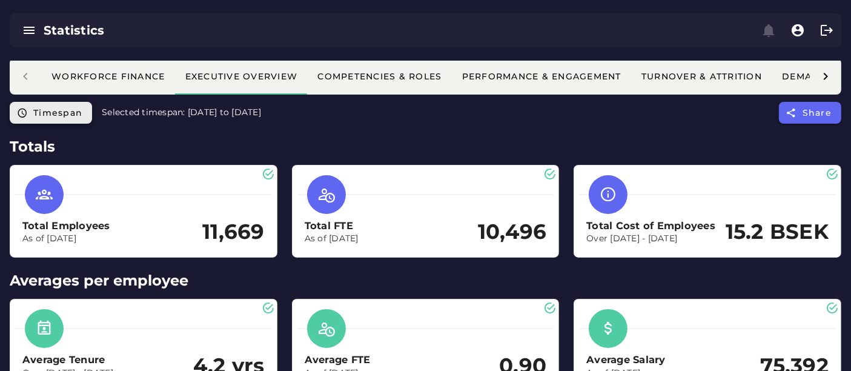
click at [49, 111] on span "Timespan" at bounding box center [58, 112] width 50 height 11
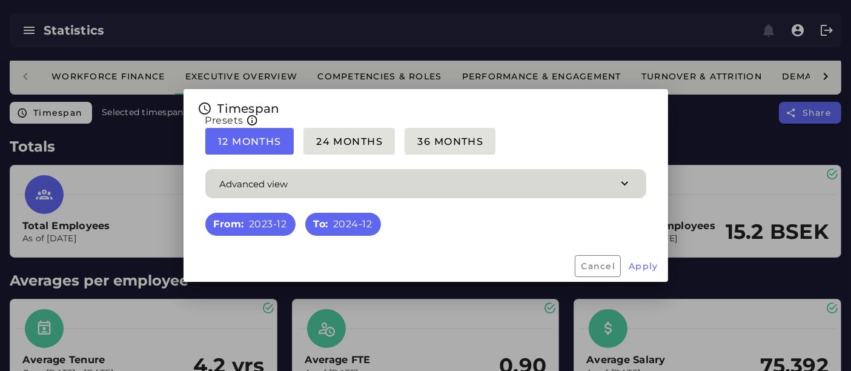
click at [436, 192] on span "button" at bounding box center [425, 183] width 441 height 29
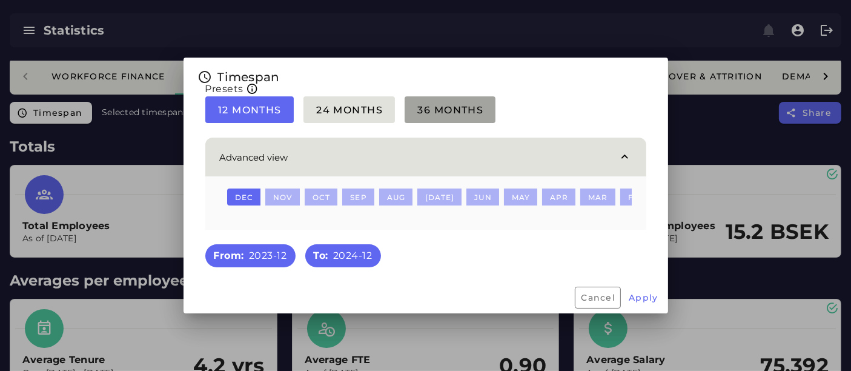
click at [416, 101] on button "36 Months" at bounding box center [450, 109] width 91 height 27
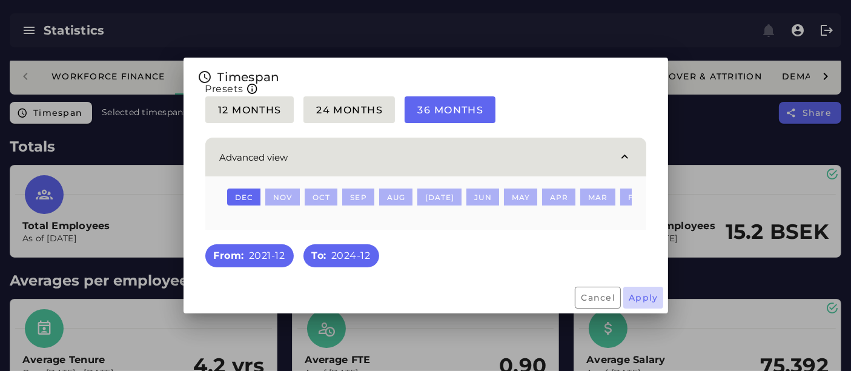
click at [646, 308] on button "Apply" at bounding box center [643, 298] width 40 height 22
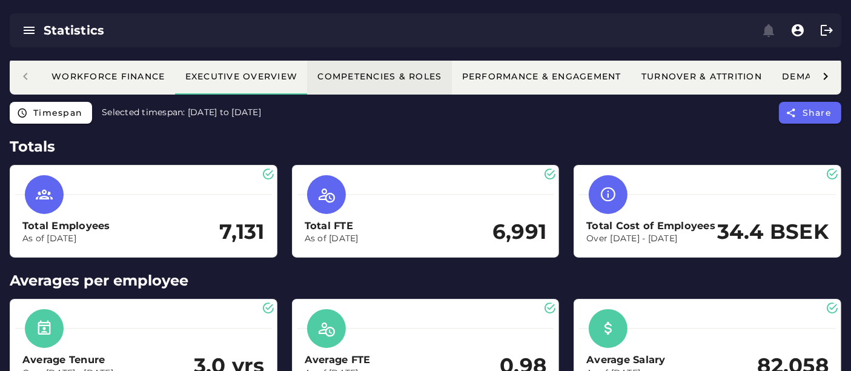
click at [772, 86] on button "Competencies & Roles" at bounding box center [830, 76] width 117 height 36
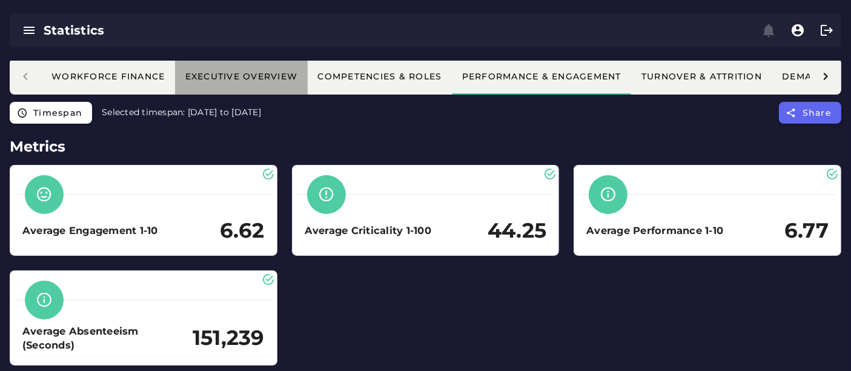
click at [631, 82] on button "Executive Overview" at bounding box center [701, 76] width 141 height 36
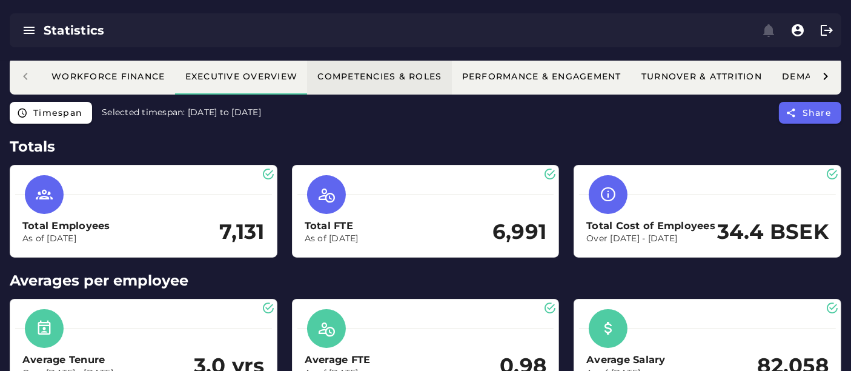
click at [354, 78] on div "Competencies & Roles" at bounding box center [379, 76] width 125 height 11
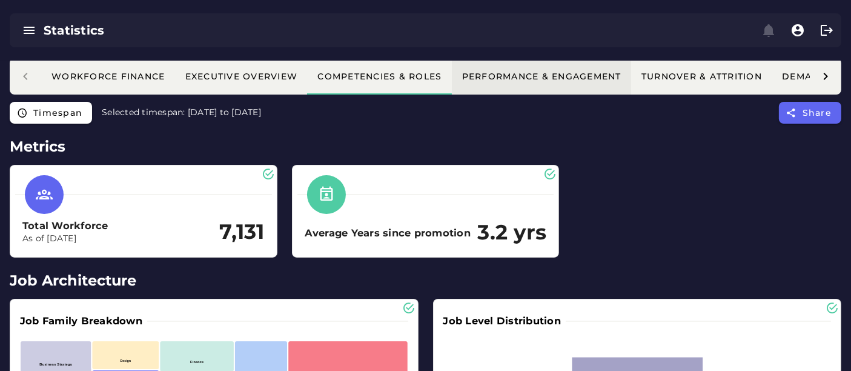
click at [502, 81] on div "Performance & Engagement" at bounding box center [542, 76] width 160 height 11
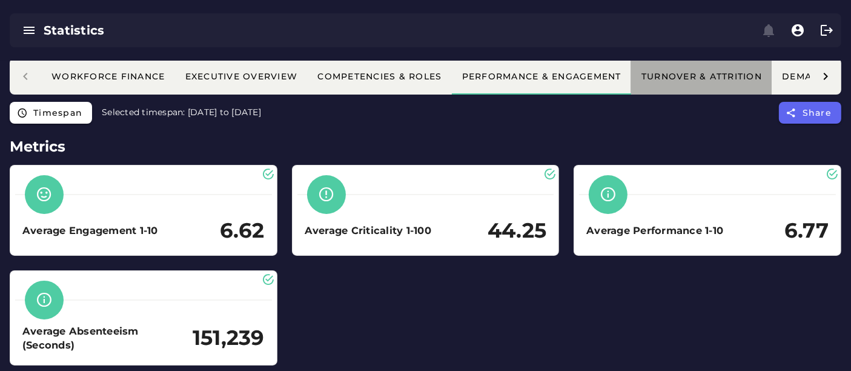
click at [702, 71] on div "Turnover & Attrition" at bounding box center [701, 76] width 121 height 11
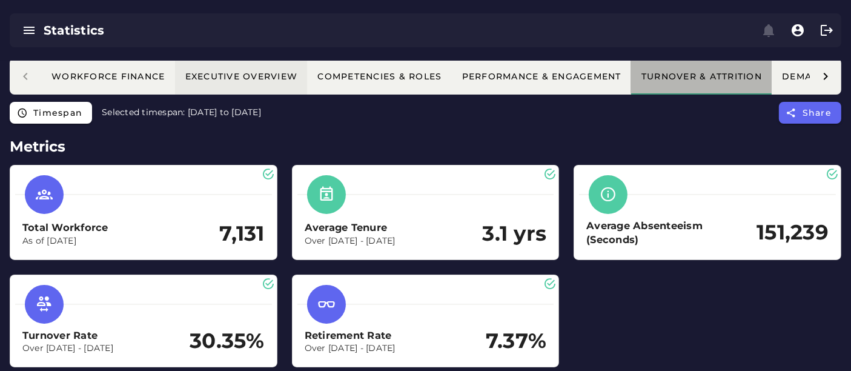
click at [631, 83] on button "Executive Overview" at bounding box center [701, 76] width 141 height 36
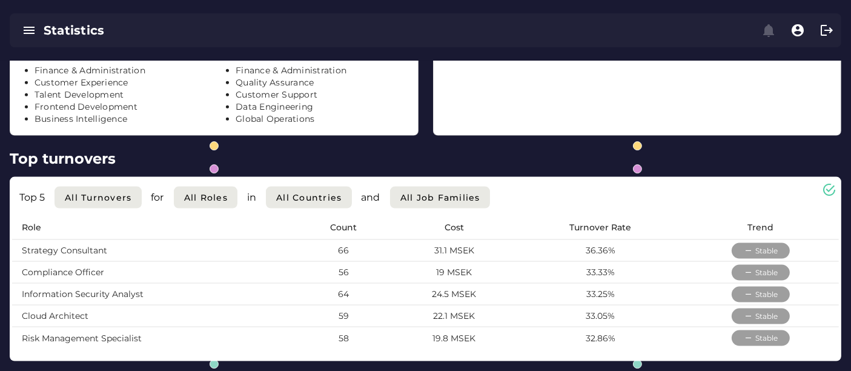
scroll to position [1609, 0]
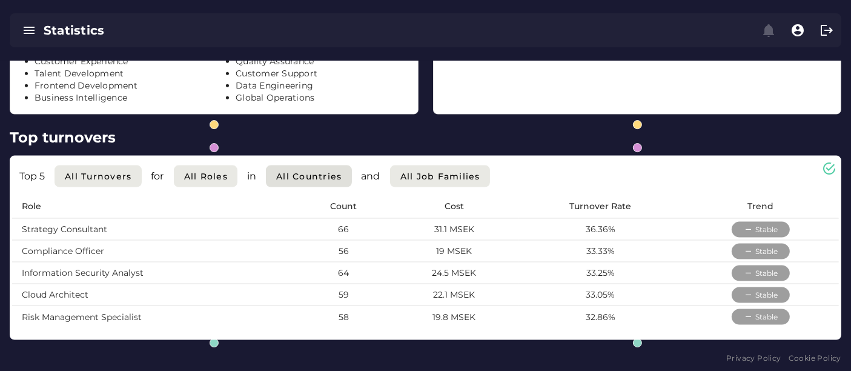
click at [294, 174] on span "All countries" at bounding box center [309, 176] width 67 height 11
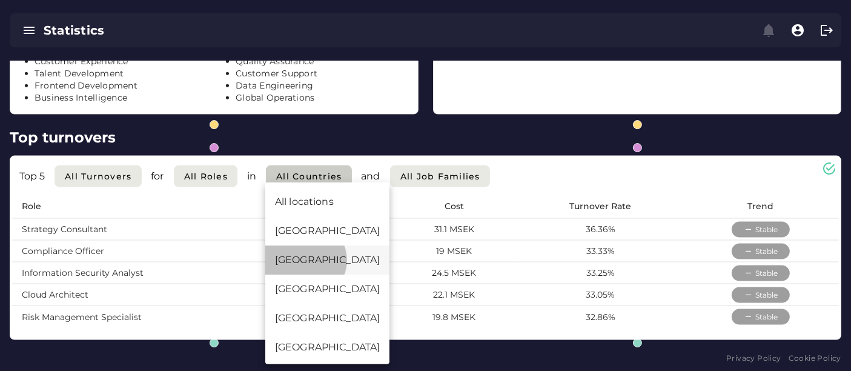
click at [280, 254] on div "Finland" at bounding box center [327, 260] width 105 height 15
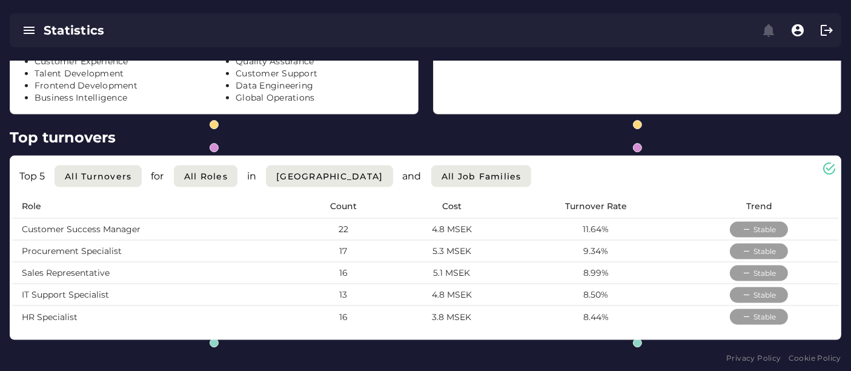
click at [397, 82] on li "Data Engineering" at bounding box center [322, 86] width 172 height 12
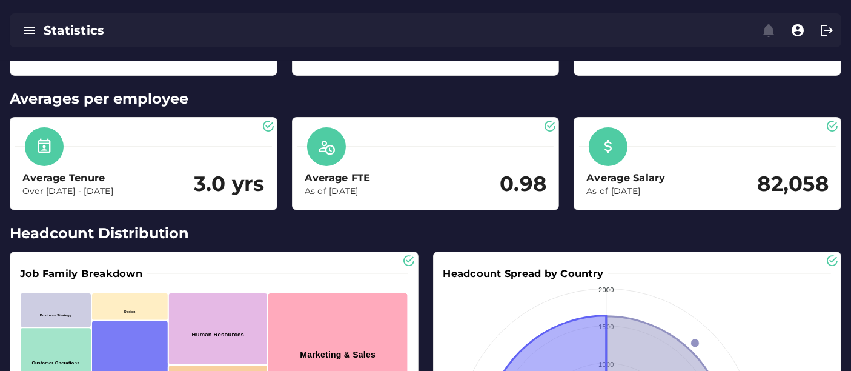
scroll to position [0, 0]
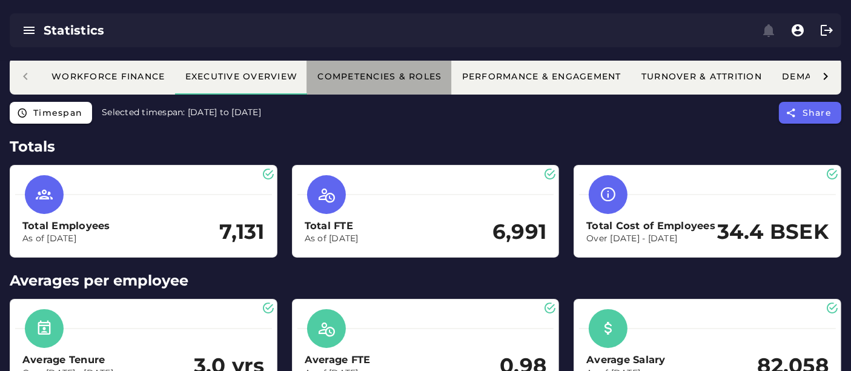
click at [772, 90] on button "Competencies & Roles" at bounding box center [830, 76] width 117 height 36
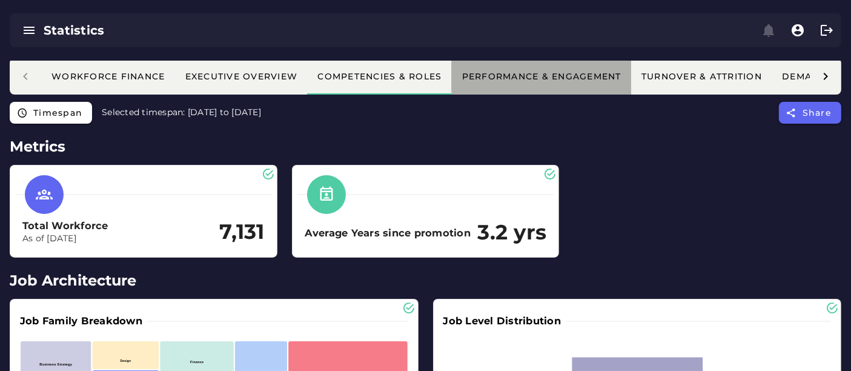
click at [579, 81] on div "Performance & Engagement" at bounding box center [542, 76] width 160 height 11
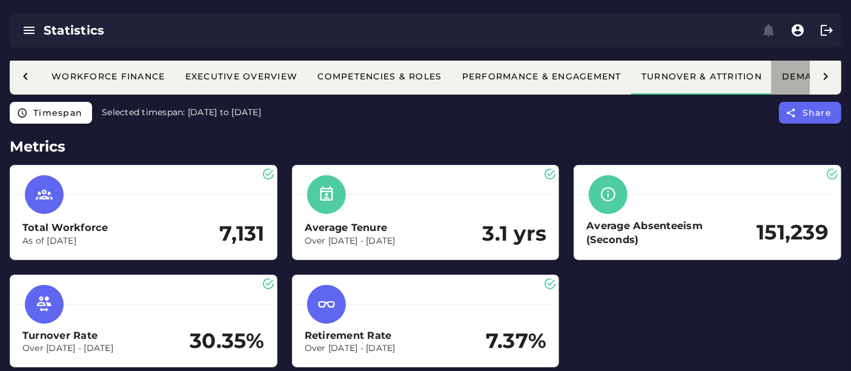
scroll to position [0, 129]
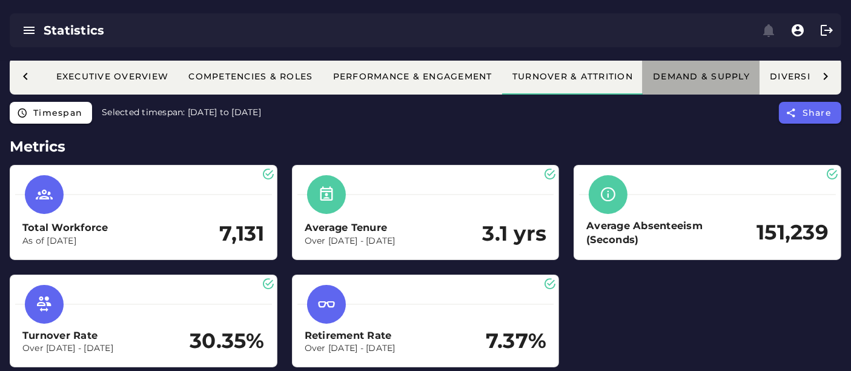
click at [802, 77] on div "Workforce Finance Executive Overview Competencies & Roles Performance & Engagem…" at bounding box center [416, 76] width 1008 height 36
click at [705, 78] on div "Demand & Supply" at bounding box center [702, 76] width 98 height 11
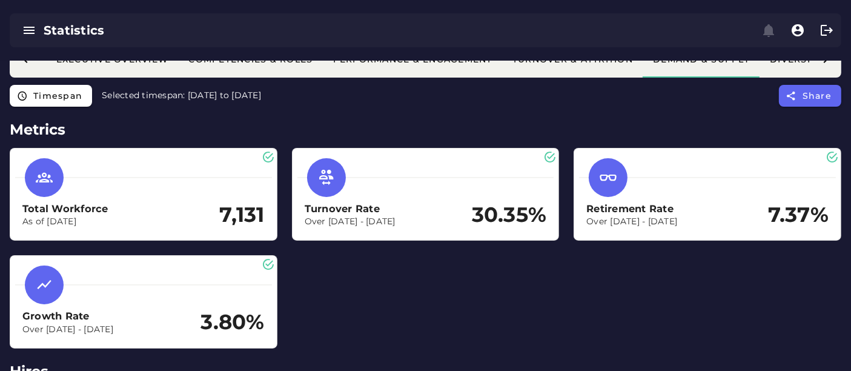
scroll to position [0, 0]
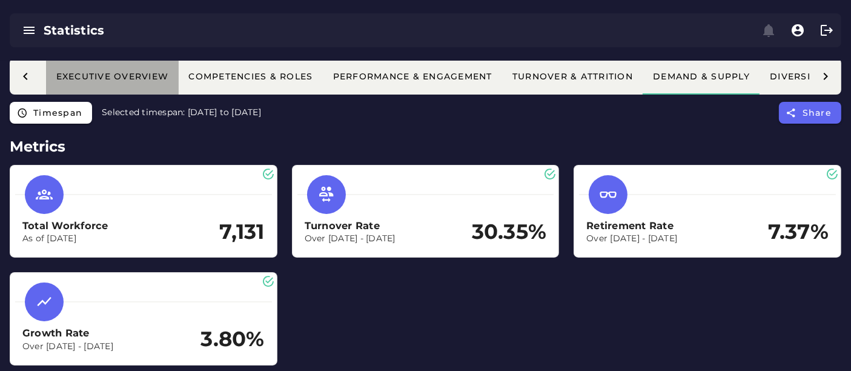
click at [140, 71] on div "Executive Overview" at bounding box center [112, 76] width 113 height 11
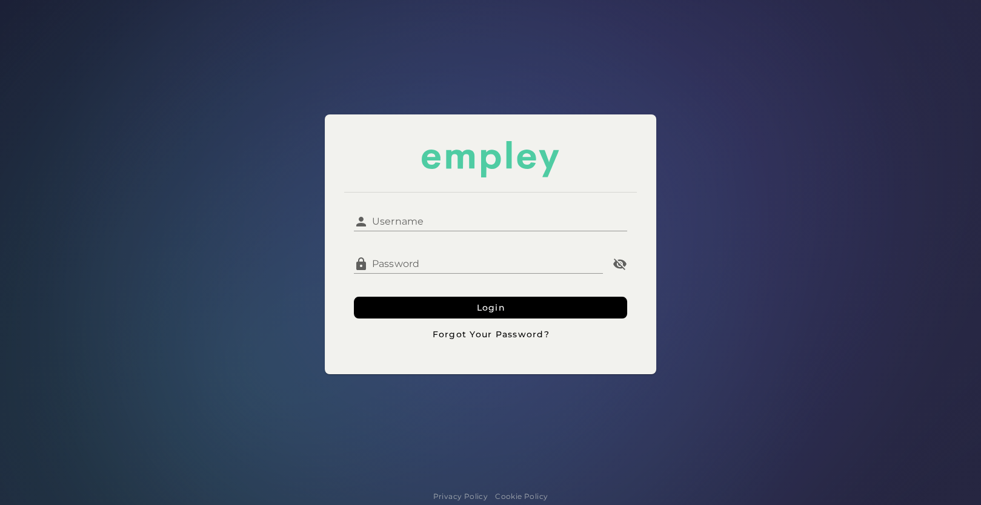
click at [408, 222] on input "Username" at bounding box center [497, 216] width 259 height 29
type input "**********"
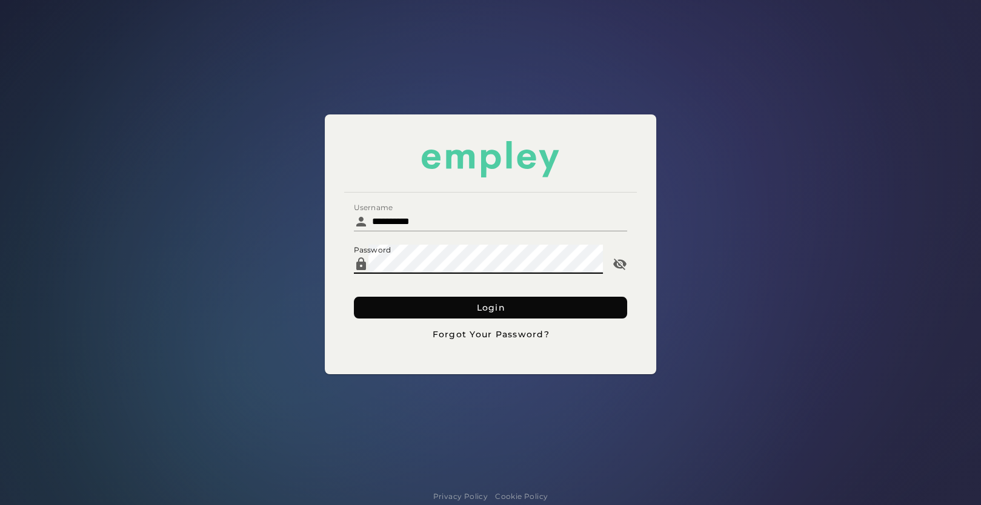
click at [418, 303] on button "Login" at bounding box center [491, 308] width 274 height 22
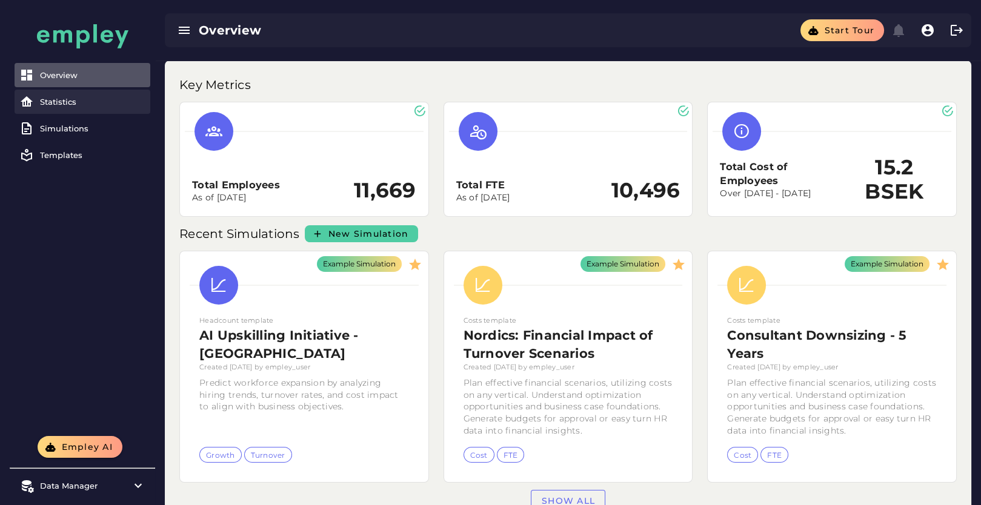
click at [56, 106] on div "Statistics" at bounding box center [92, 102] width 105 height 10
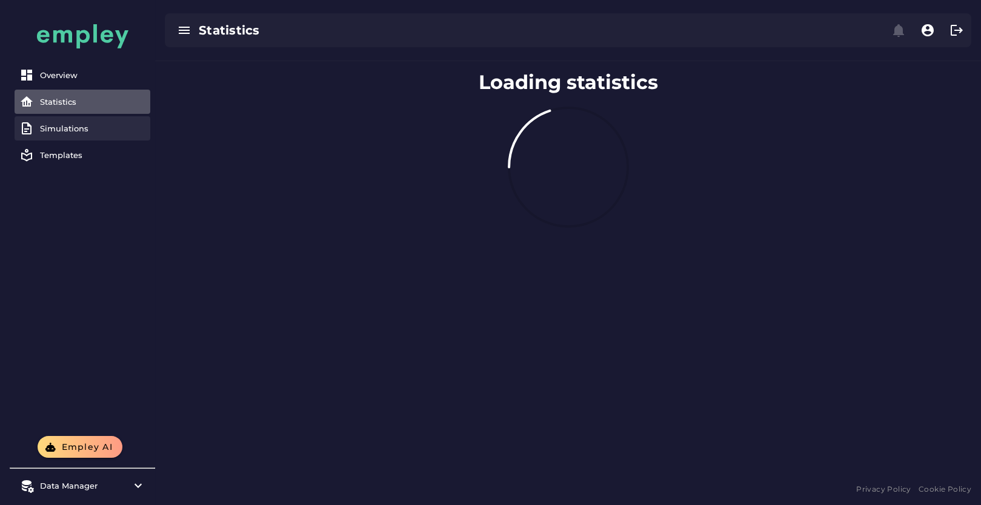
click at [58, 124] on div "Simulations" at bounding box center [92, 129] width 105 height 10
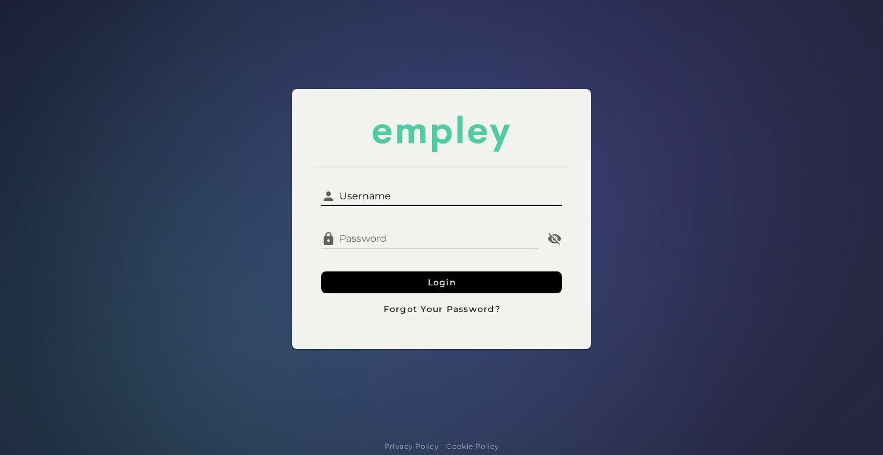
click at [394, 205] on input "Username" at bounding box center [449, 191] width 227 height 29
type input "**********"
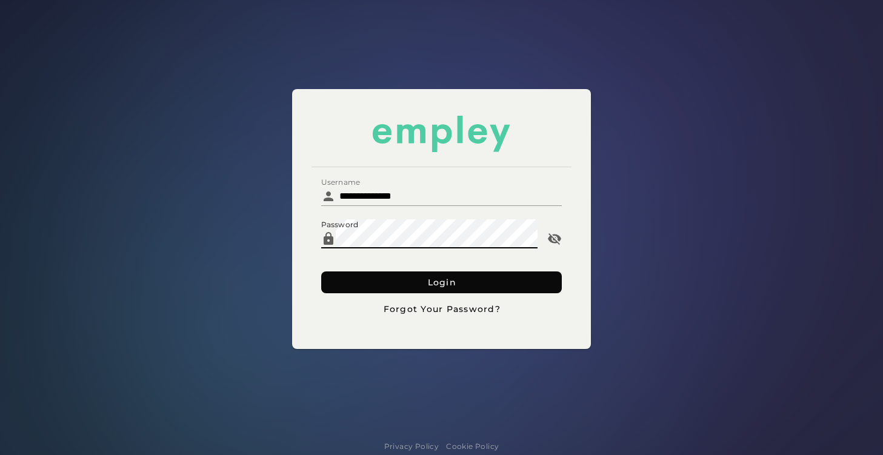
click at [401, 288] on button "Login" at bounding box center [441, 282] width 241 height 22
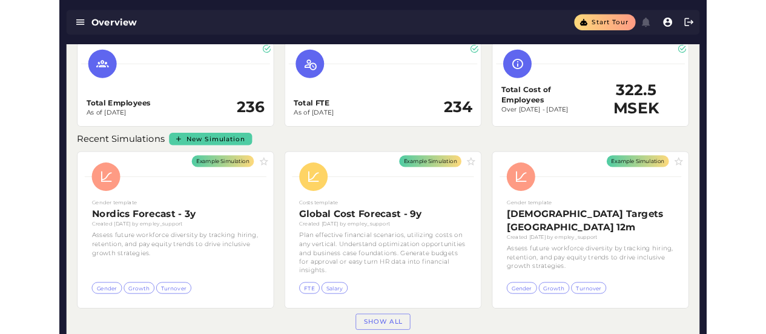
scroll to position [44, 0]
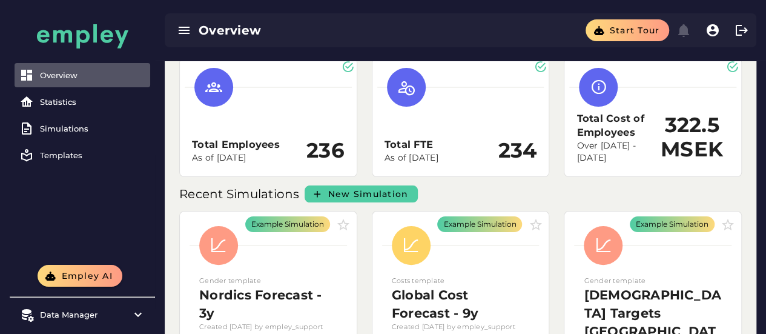
click at [213, 36] on div "Overview" at bounding box center [296, 30] width 194 height 17
click at [181, 32] on icon "button" at bounding box center [184, 30] width 15 height 15
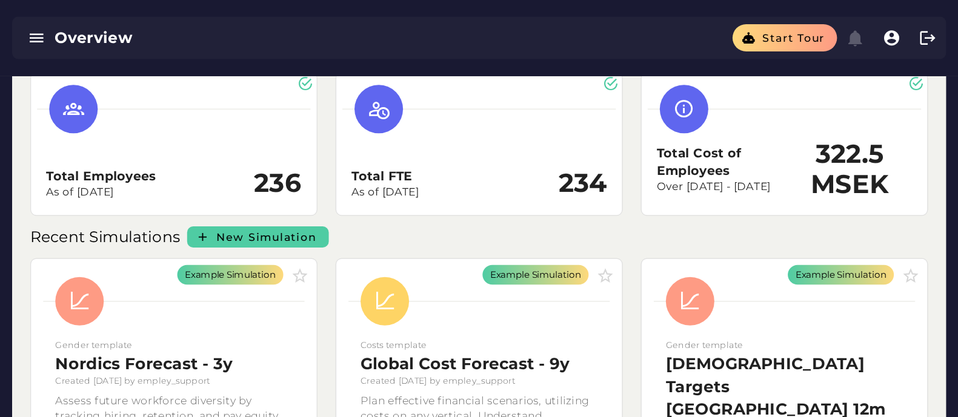
scroll to position [0, 0]
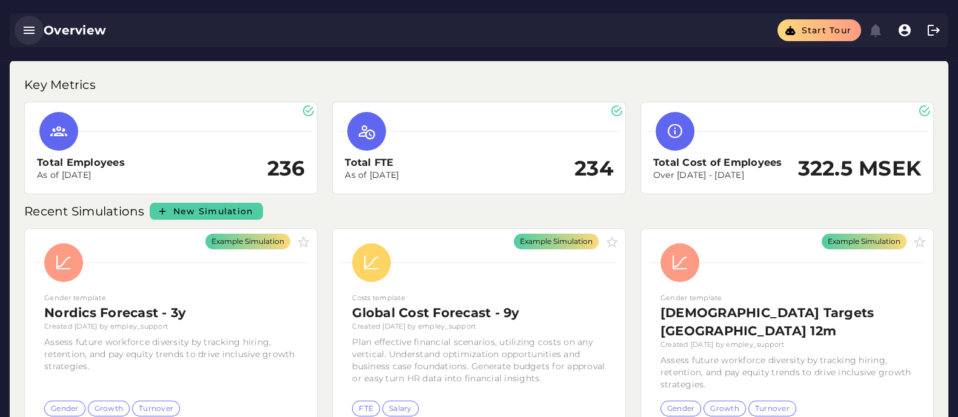
click at [33, 34] on icon "button" at bounding box center [29, 30] width 15 height 15
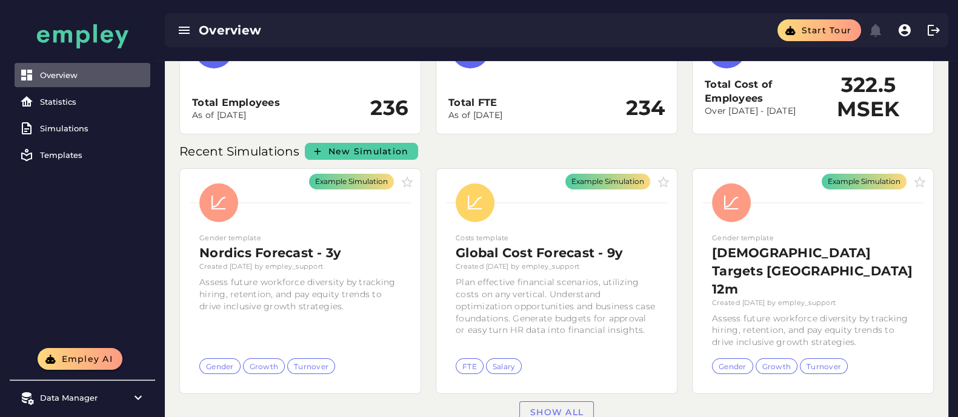
scroll to position [86, 0]
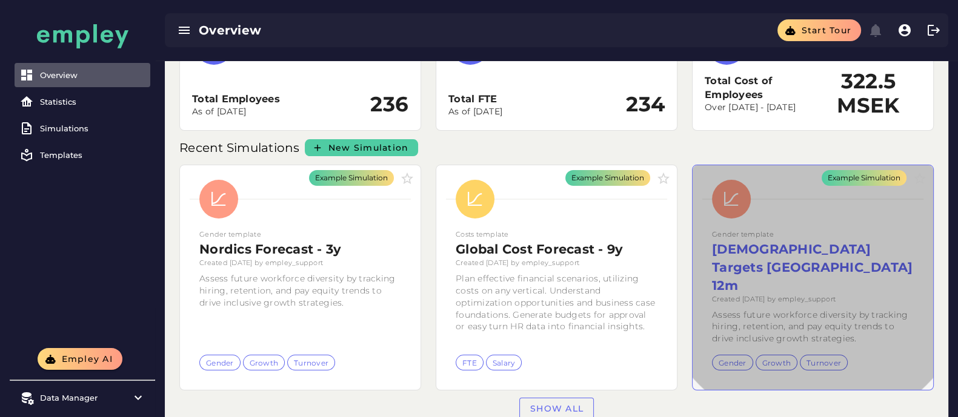
click at [759, 301] on div "Example Simulation" at bounding box center [812, 277] width 241 height 225
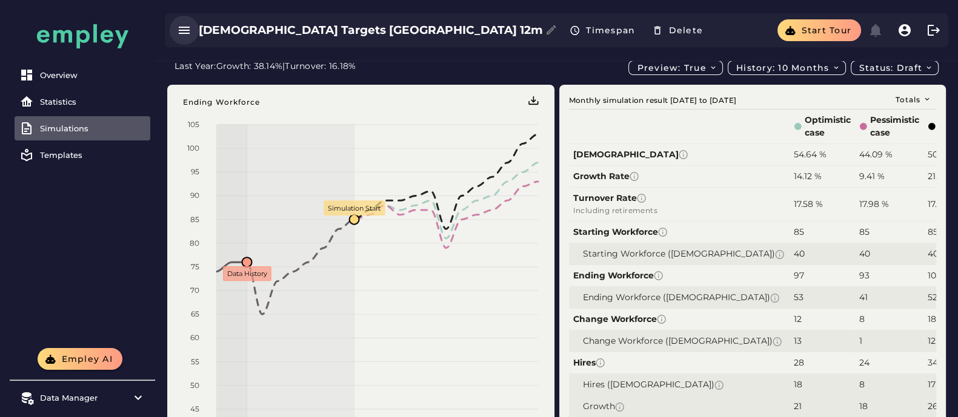
click at [184, 38] on button "button" at bounding box center [184, 30] width 29 height 29
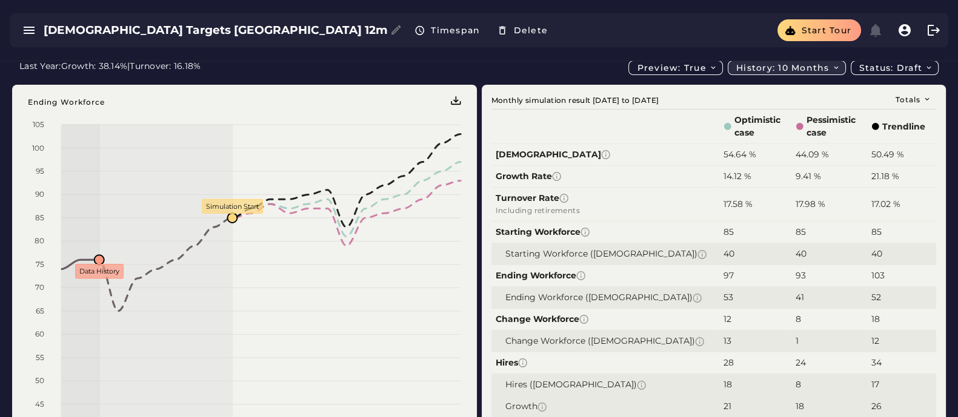
click at [812, 68] on span "History: 10 months" at bounding box center [788, 67] width 105 height 11
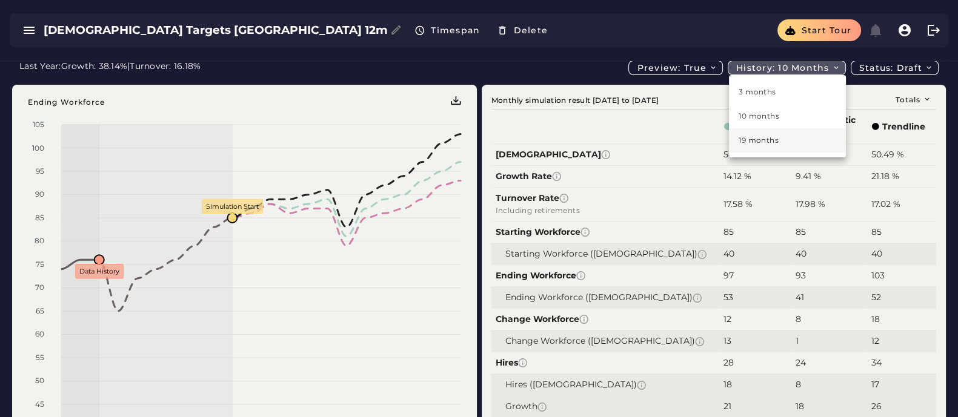
click at [779, 145] on div "19 months" at bounding box center [788, 140] width 98 height 11
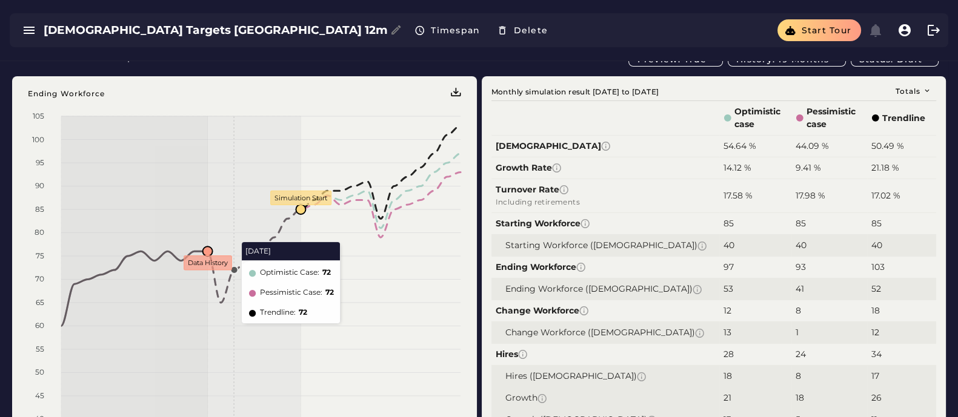
scroll to position [19, 0]
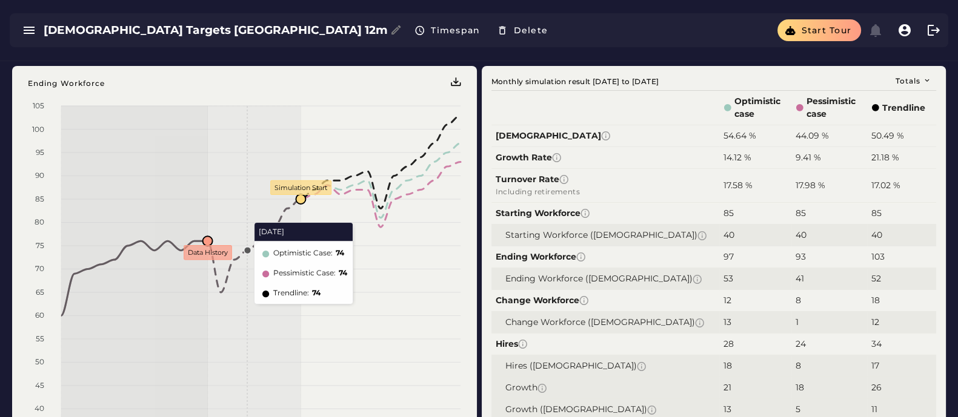
click at [241, 198] on rect at bounding box center [260, 187] width 399 height 23
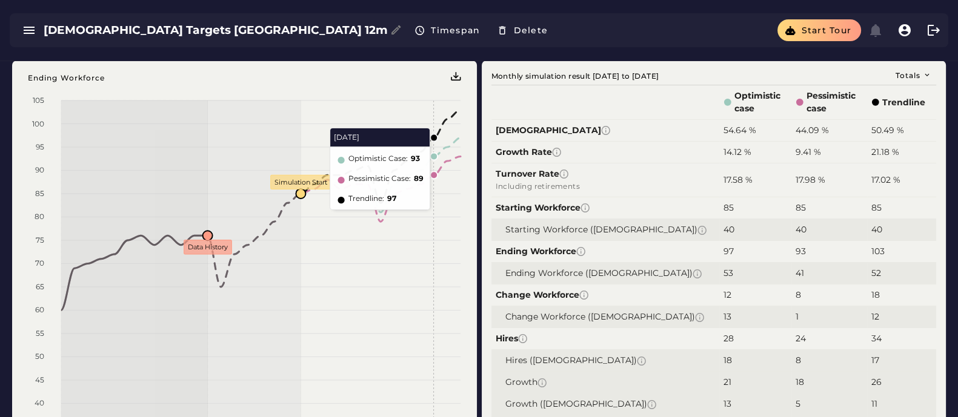
scroll to position [25, 0]
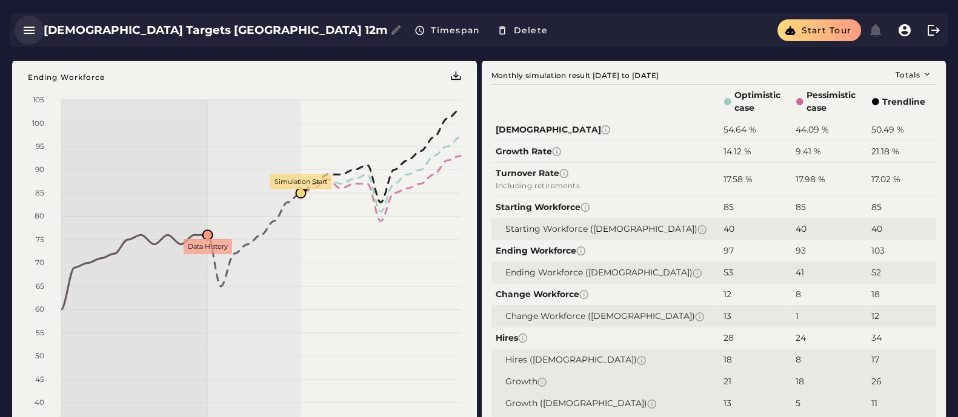
click at [22, 35] on icon "button" at bounding box center [29, 30] width 15 height 15
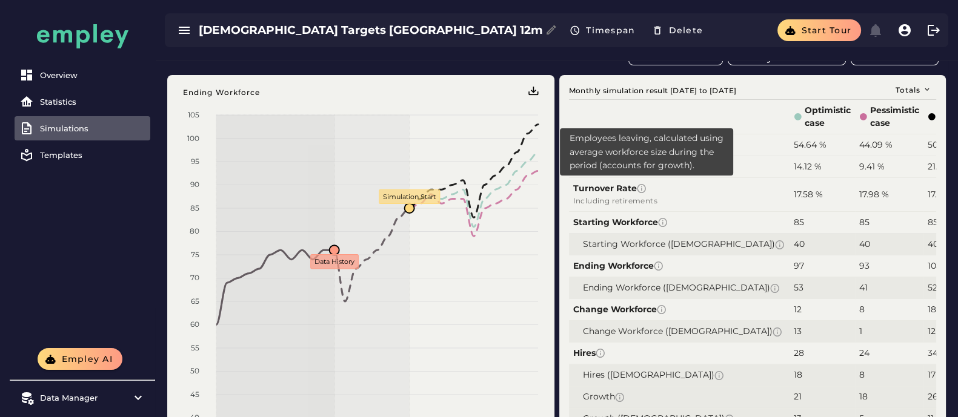
scroll to position [0, 0]
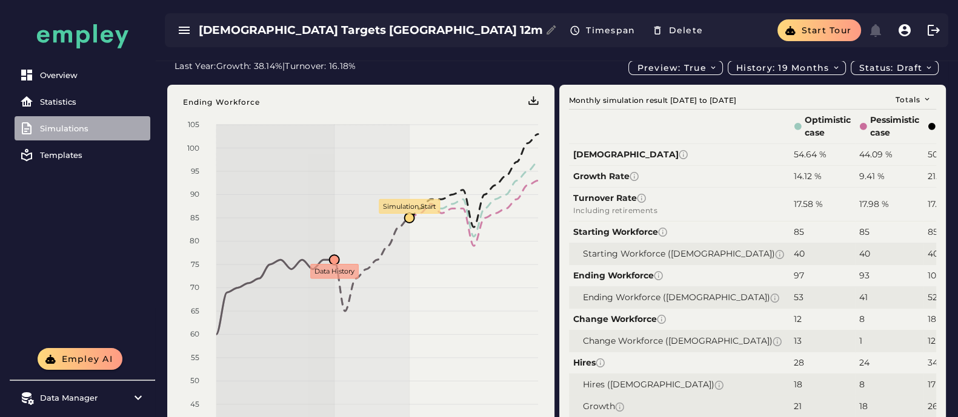
click at [87, 131] on div "Simulations" at bounding box center [92, 129] width 105 height 10
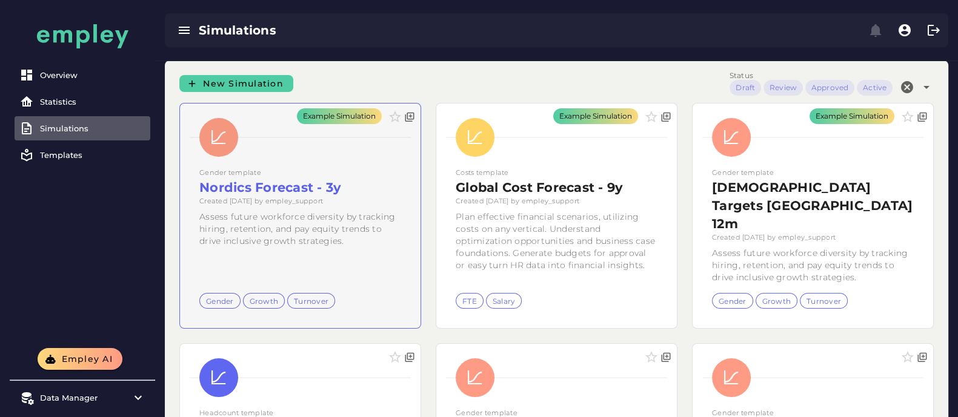
click at [275, 207] on div "Example Simulation" at bounding box center [300, 216] width 241 height 225
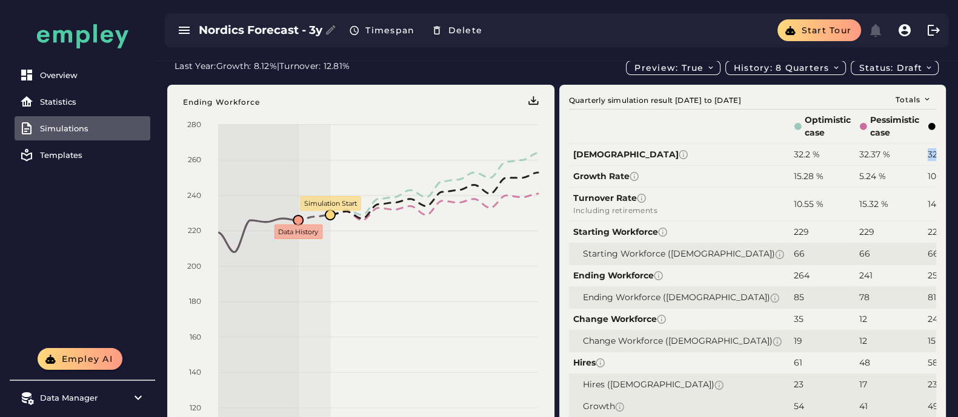
drag, startPoint x: 905, startPoint y: 154, endPoint x: 868, endPoint y: 153, distance: 37.0
click at [868, 243] on tr "Females 32.2 % 32.37 % 32.02 %" at bounding box center [777, 254] width 417 height 22
click at [370, 30] on span "Timespan" at bounding box center [390, 30] width 50 height 11
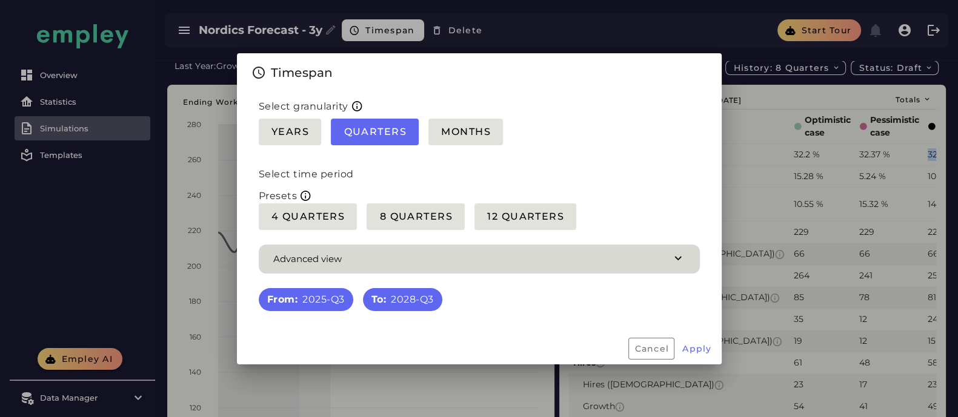
click at [419, 249] on span "button" at bounding box center [479, 259] width 441 height 29
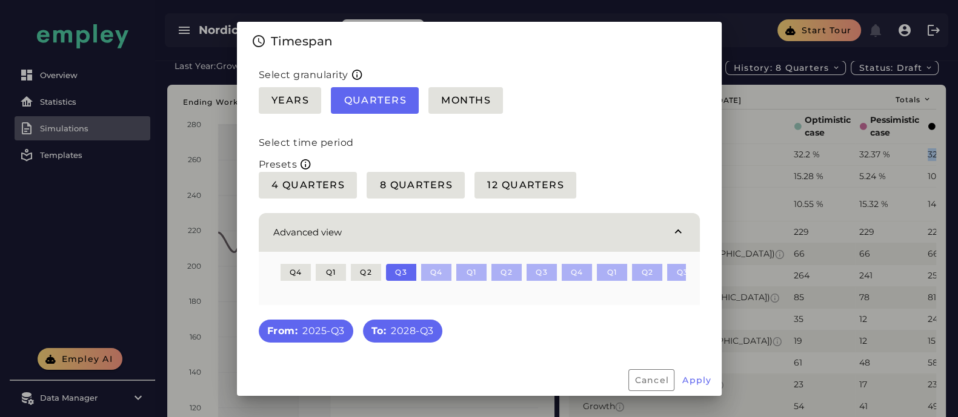
click at [436, 268] on span "Q4" at bounding box center [436, 272] width 13 height 9
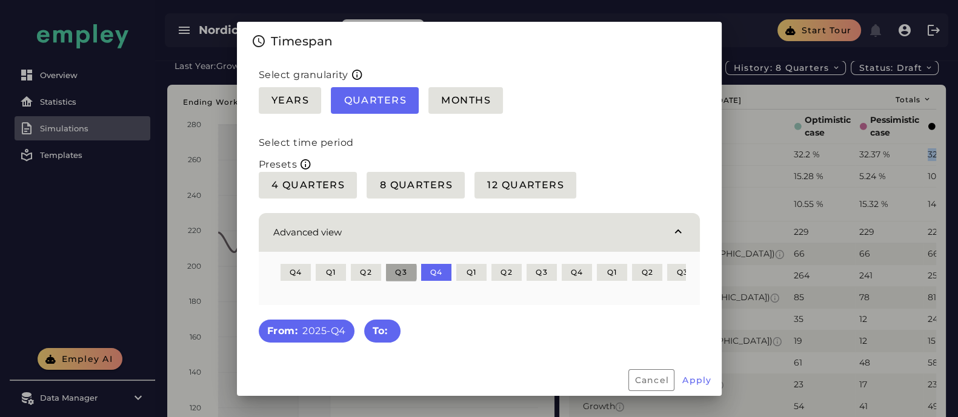
click at [407, 264] on button "Q3" at bounding box center [401, 272] width 30 height 17
click at [439, 268] on span "Q4" at bounding box center [436, 272] width 13 height 9
click at [697, 384] on span "Apply" at bounding box center [697, 380] width 30 height 11
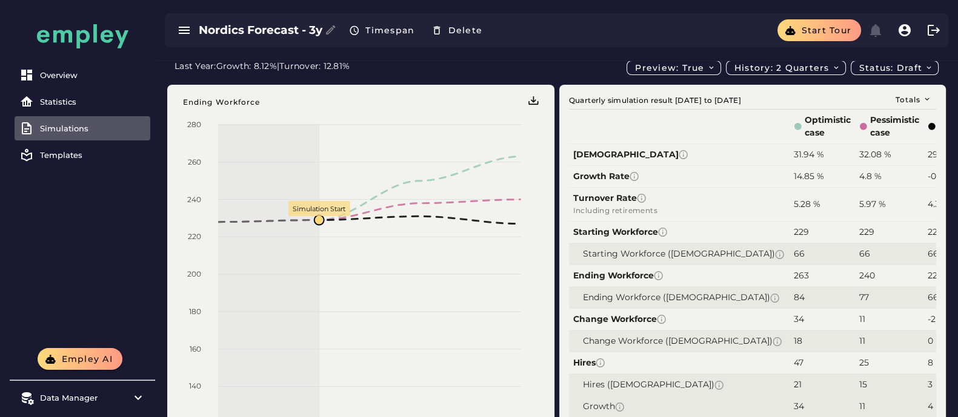
click at [882, 159] on div "29.07 %" at bounding box center [955, 154] width 54 height 13
click at [800, 78] on div "Totals Quarterly simulation result 2025-07-01 to 2025-12-31 Optimistic case Pes…" at bounding box center [752, 391] width 390 height 626
click at [786, 69] on span "History: 2 quarters" at bounding box center [787, 67] width 107 height 11
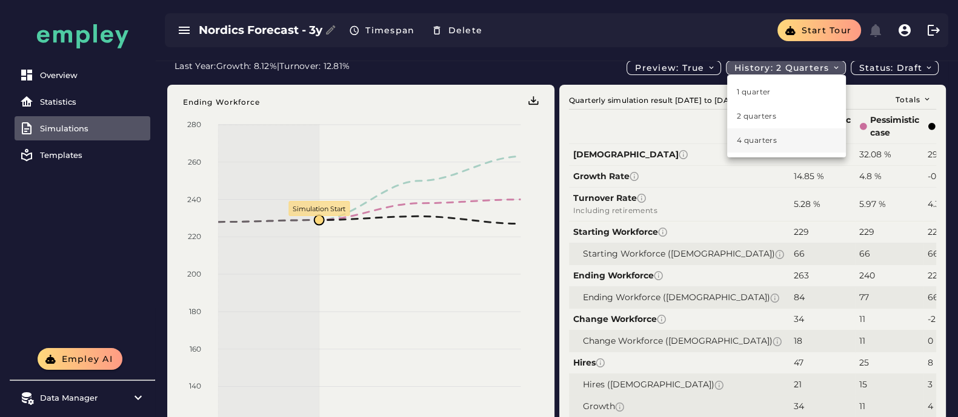
click at [736, 146] on div "4 quarters" at bounding box center [786, 140] width 119 height 24
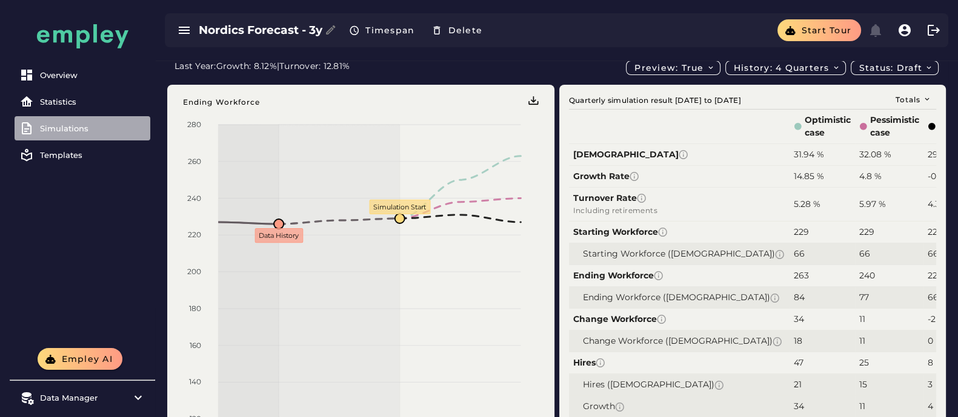
click at [91, 131] on div "Simulations" at bounding box center [92, 129] width 105 height 10
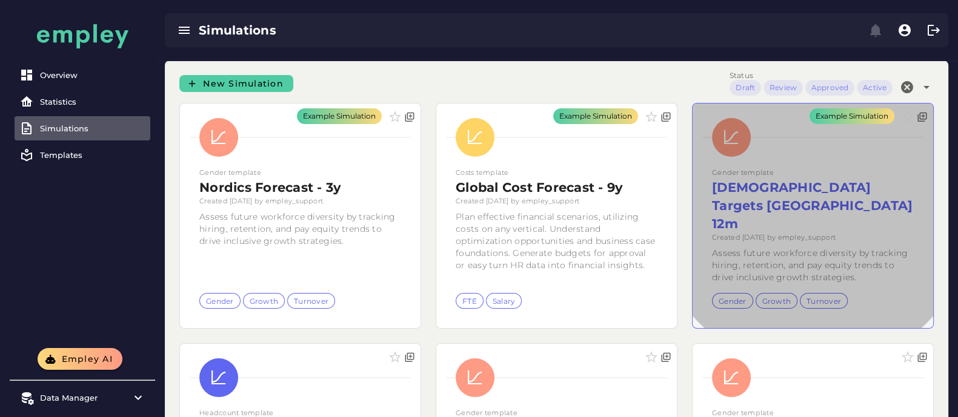
click at [803, 234] on div "Example Simulation" at bounding box center [812, 216] width 241 height 225
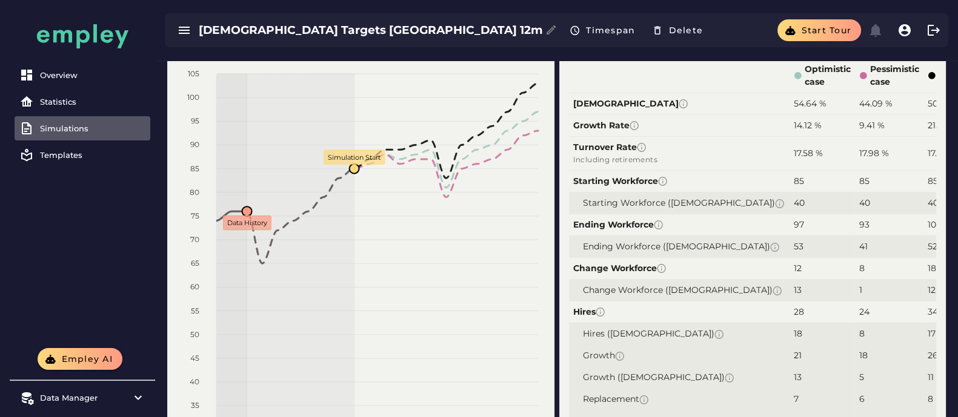
scroll to position [45, 0]
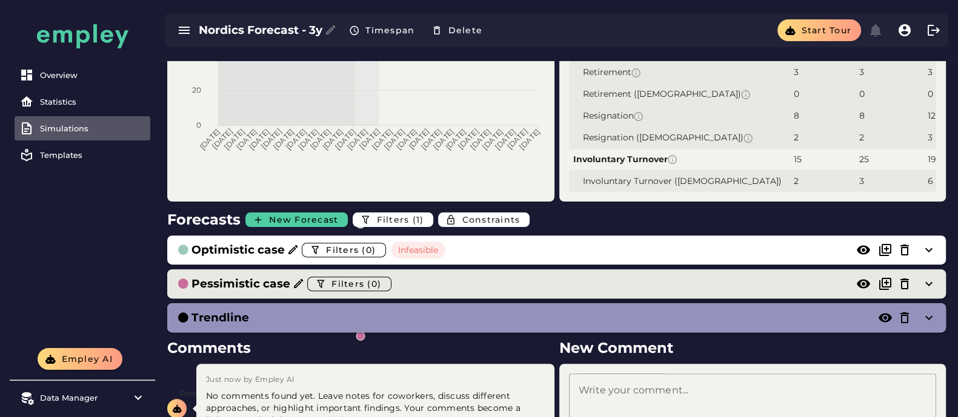
scroll to position [489, 0]
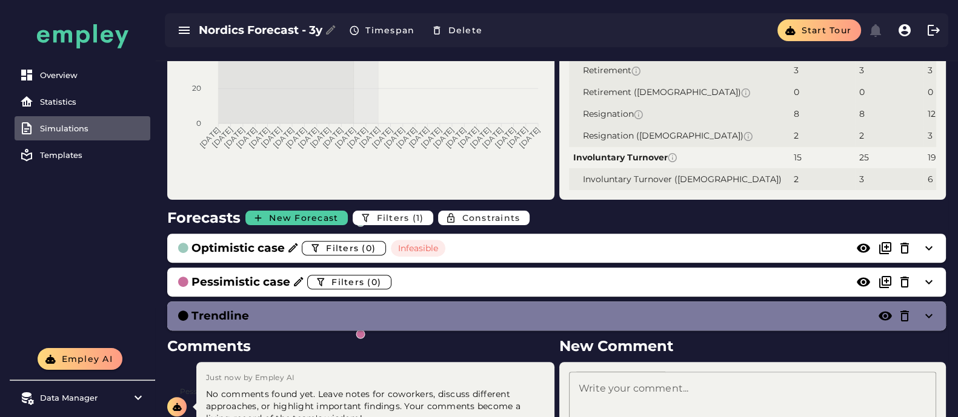
click at [682, 304] on div "Trendline" at bounding box center [556, 316] width 779 height 29
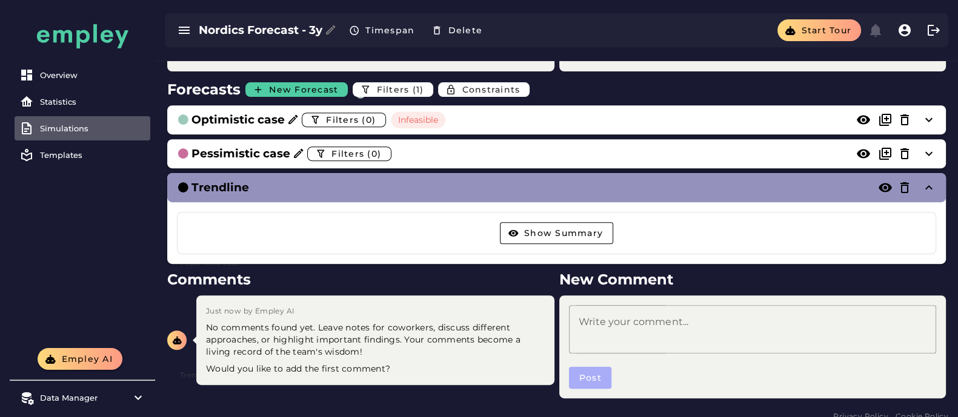
scroll to position [622, 0]
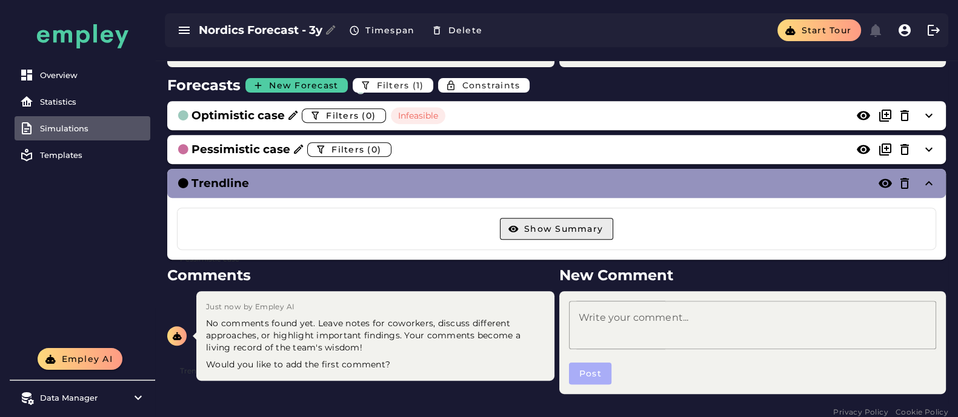
click at [576, 231] on span "Show Summary" at bounding box center [562, 229] width 79 height 11
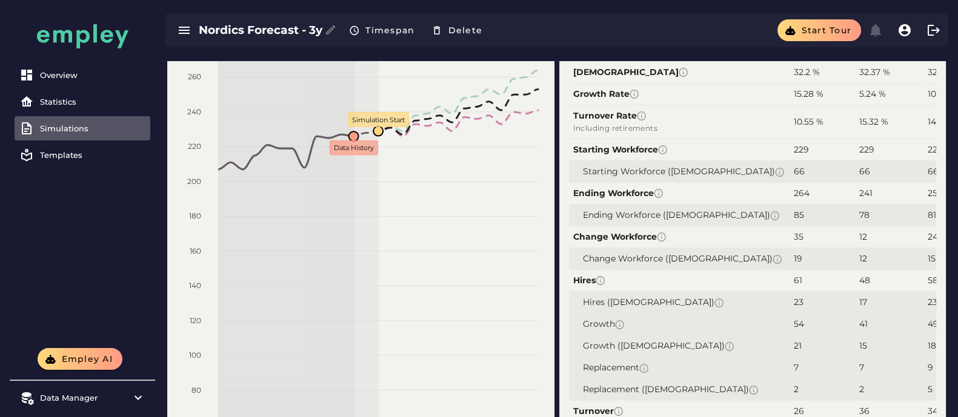
scroll to position [85, 0]
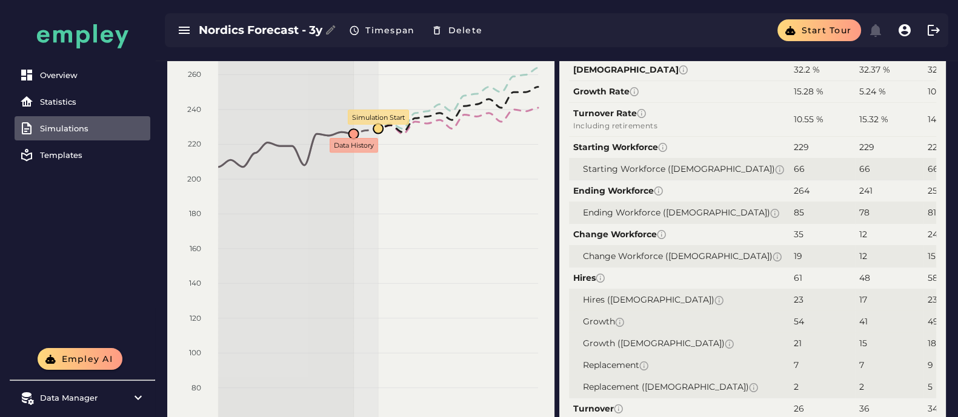
click at [94, 128] on div "Simulations" at bounding box center [92, 129] width 105 height 10
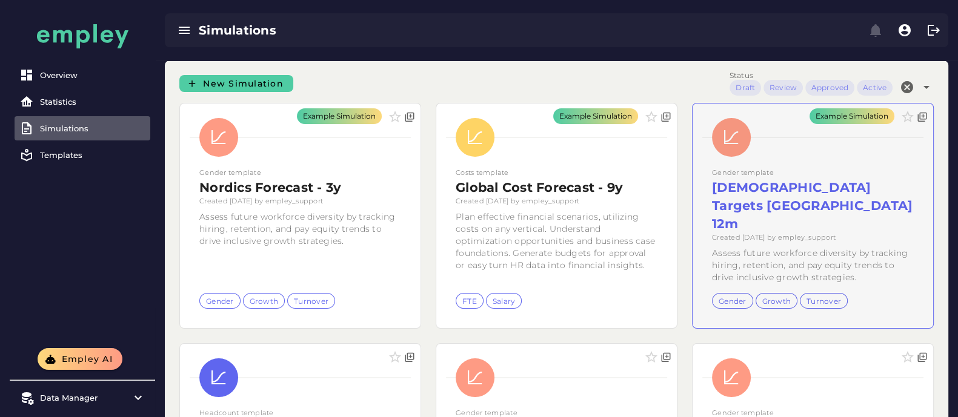
click at [785, 198] on div "Example Simulation" at bounding box center [812, 216] width 241 height 225
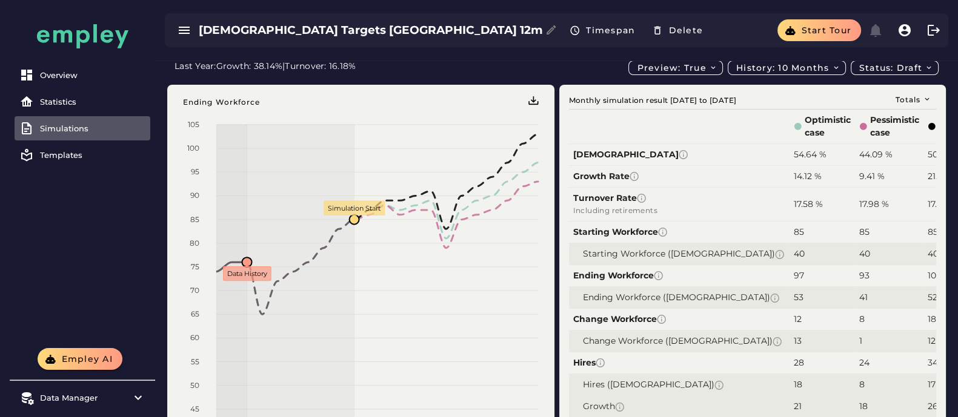
click at [63, 119] on link "Simulations" at bounding box center [83, 128] width 136 height 24
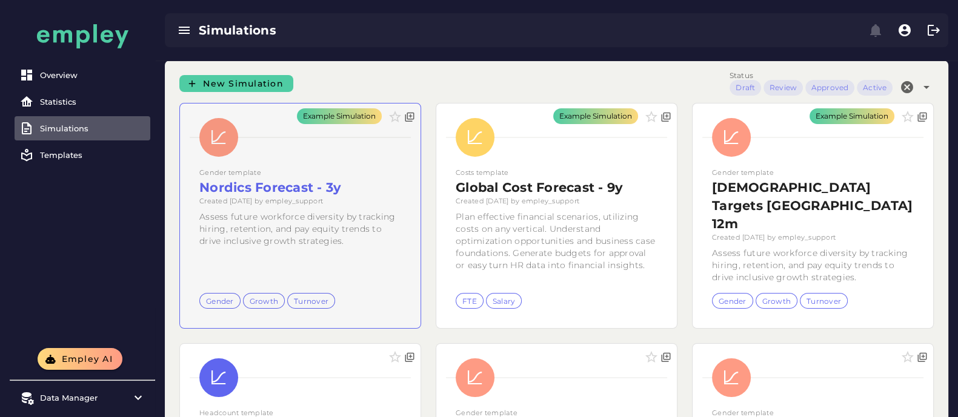
click at [373, 204] on div "Example Simulation" at bounding box center [300, 216] width 241 height 225
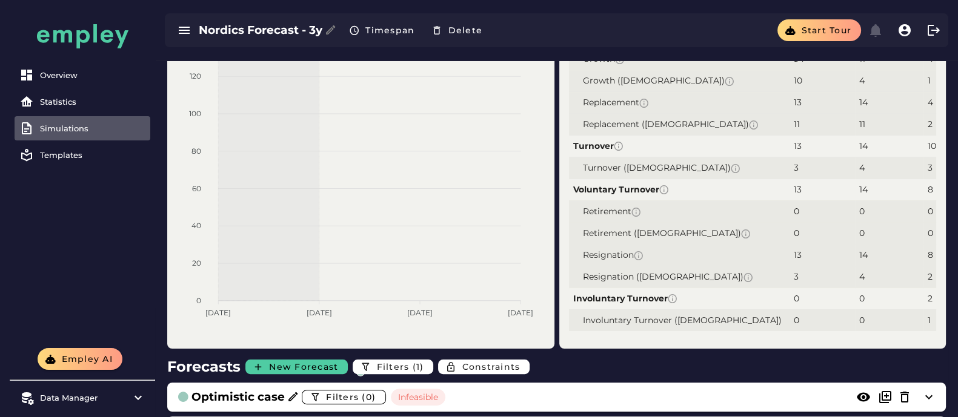
scroll to position [328, 0]
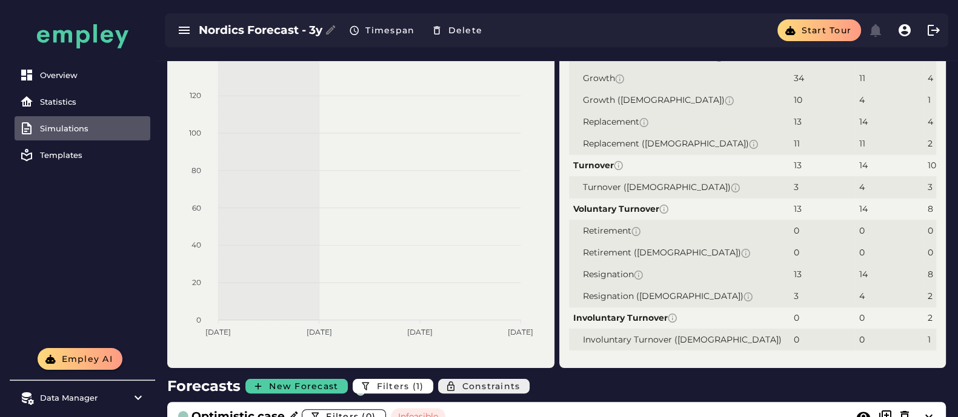
click at [508, 304] on span "Constraints" at bounding box center [490, 386] width 59 height 11
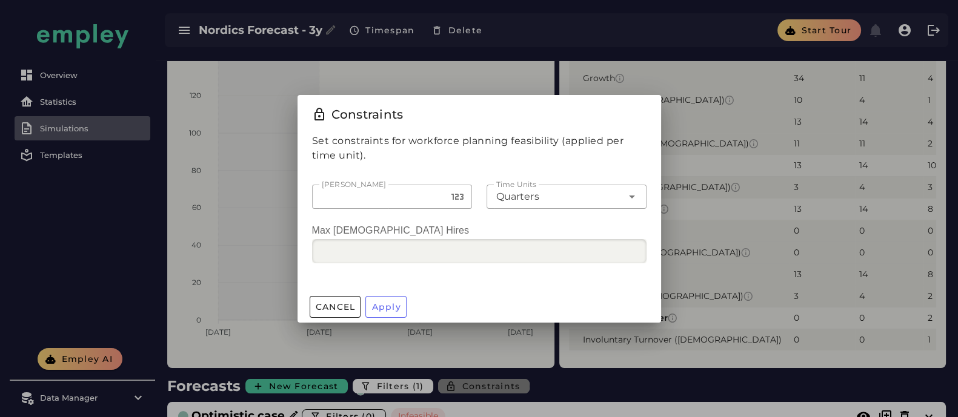
scroll to position [0, 0]
click at [730, 287] on div at bounding box center [479, 208] width 958 height 417
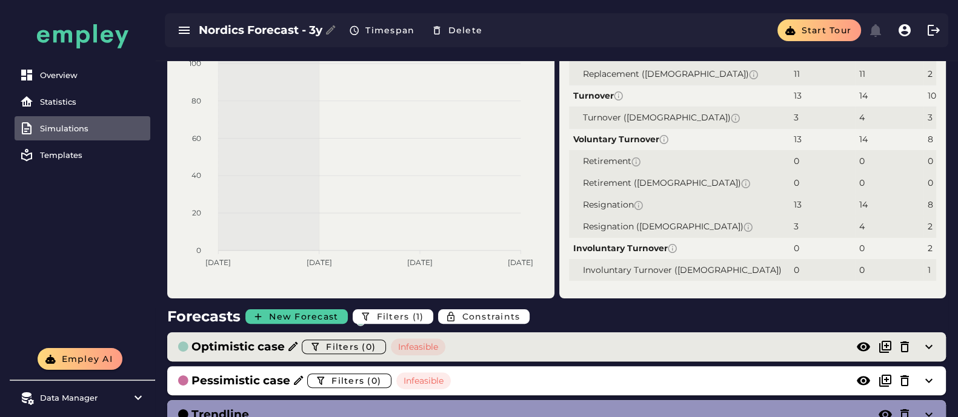
click at [521, 304] on div "Optimistic case Filters (0) Infeasible" at bounding box center [544, 346] width 735 height 19
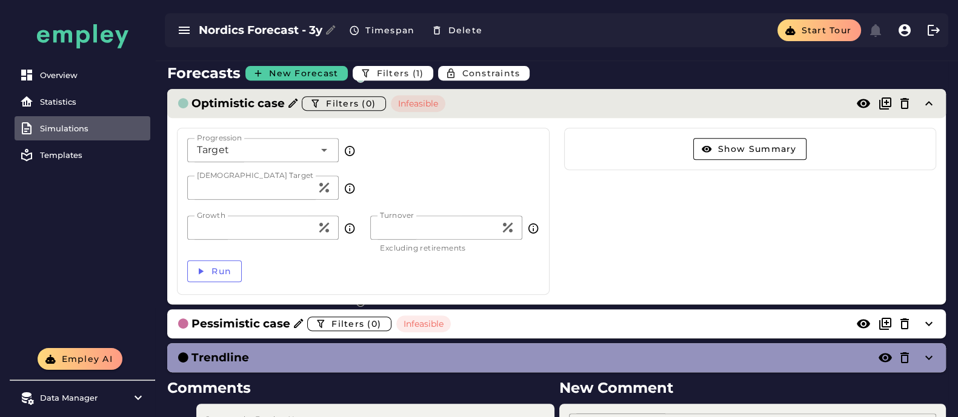
scroll to position [643, 0]
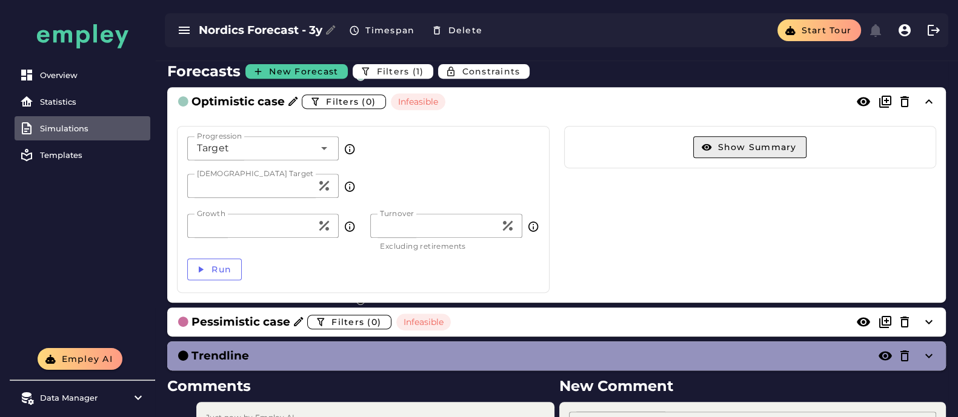
click at [748, 154] on button "Show Summary" at bounding box center [749, 147] width 113 height 22
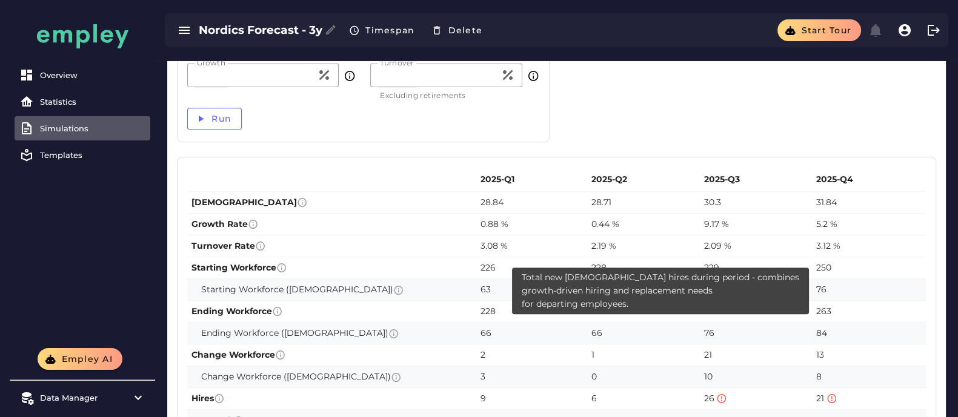
scroll to position [793, 0]
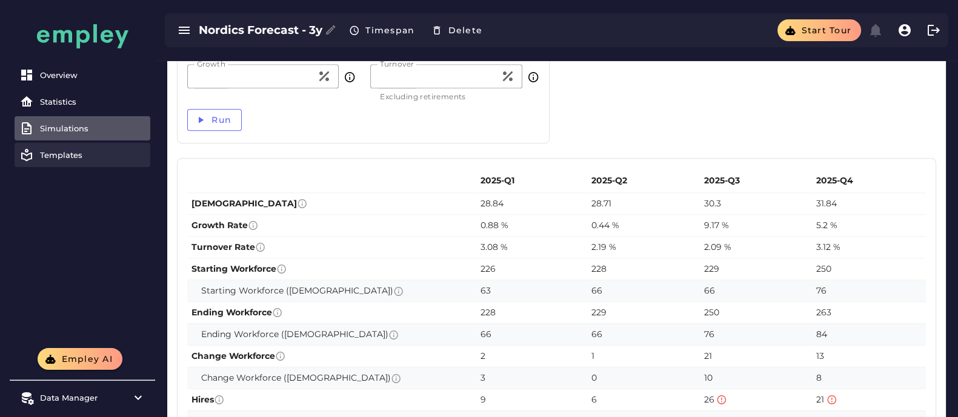
click at [73, 151] on div "Templates" at bounding box center [92, 155] width 105 height 10
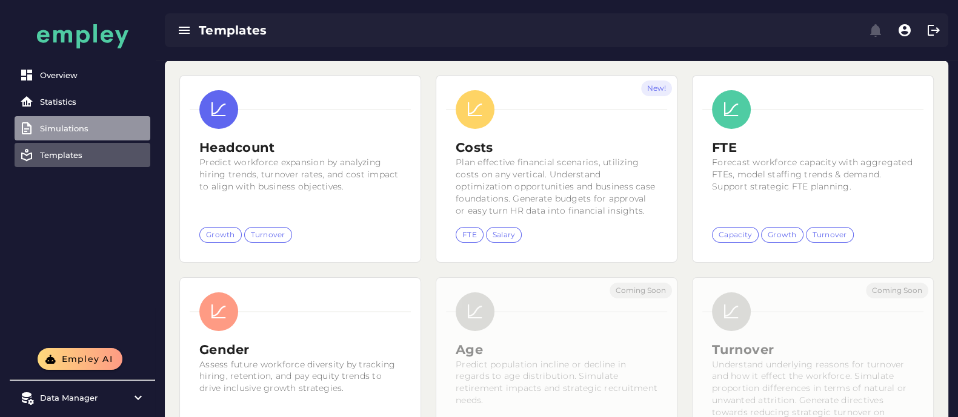
drag, startPoint x: 115, startPoint y: 133, endPoint x: 74, endPoint y: 128, distance: 41.6
click at [74, 128] on div "Simulations" at bounding box center [92, 129] width 105 height 10
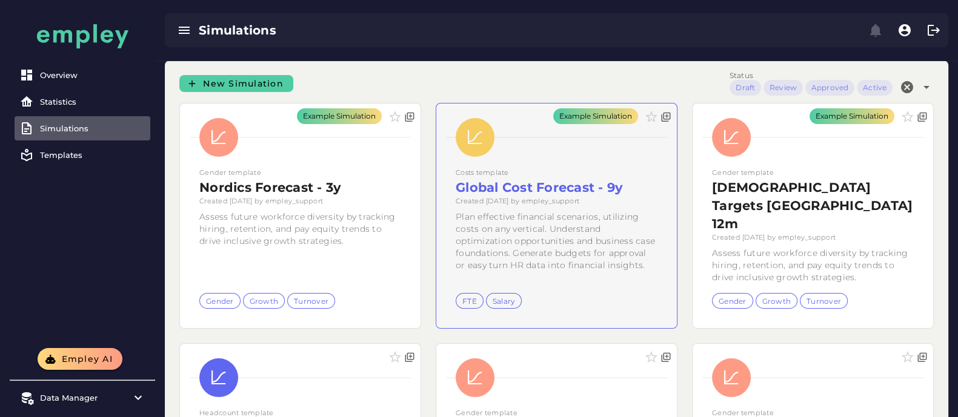
click at [518, 218] on div "Example Simulation" at bounding box center [556, 216] width 241 height 225
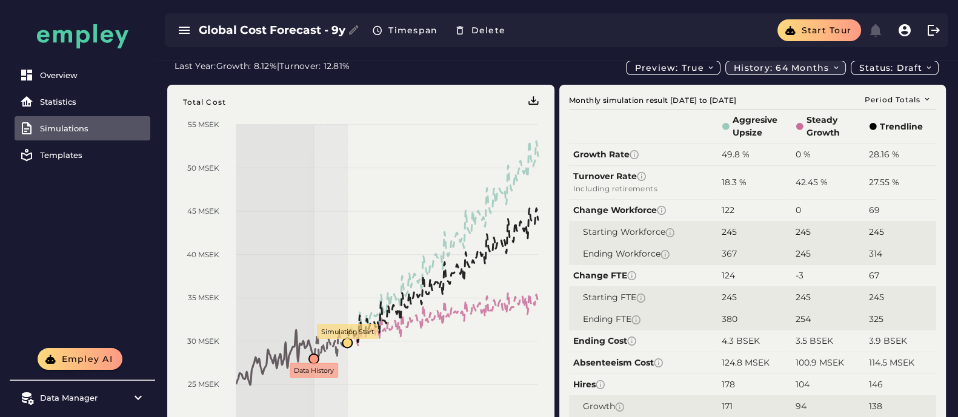
click at [785, 64] on span "History: 64 months" at bounding box center [786, 67] width 107 height 11
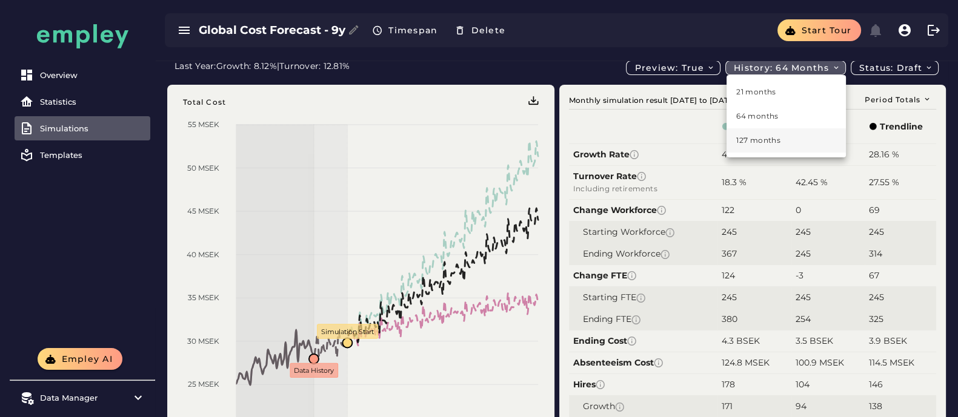
click at [763, 131] on div "127 months" at bounding box center [785, 140] width 119 height 24
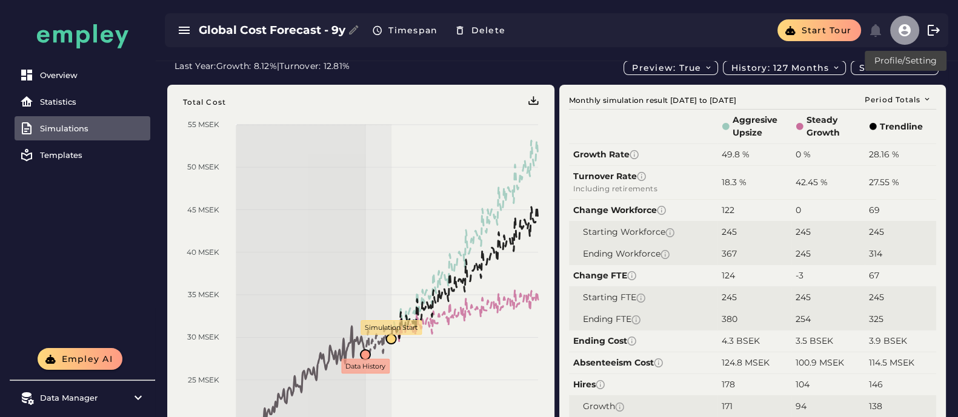
click at [785, 32] on icon "button" at bounding box center [904, 30] width 15 height 15
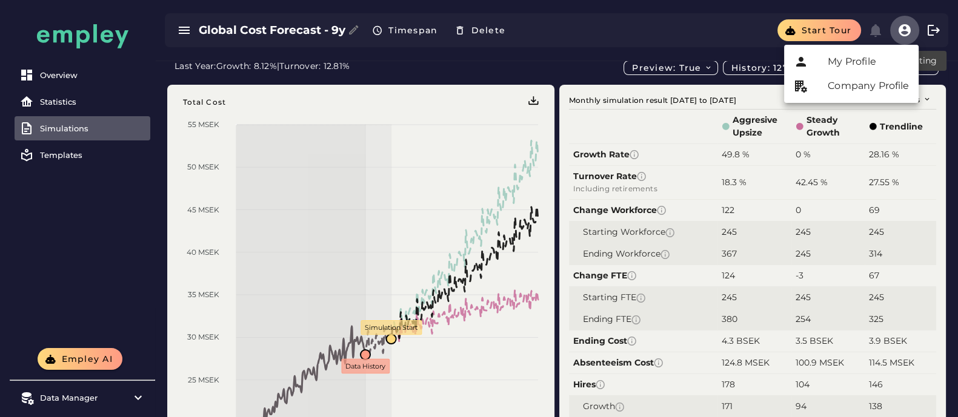
click at [566, 69] on div "Last Year: Growth: 8.12% | Turnover: 12.81% Preview: true History: 127 months S…" at bounding box center [556, 68] width 764 height 15
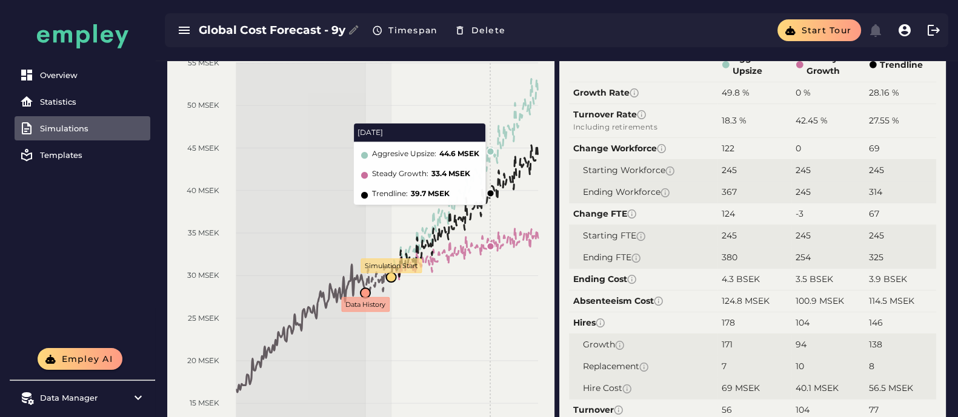
scroll to position [69, 0]
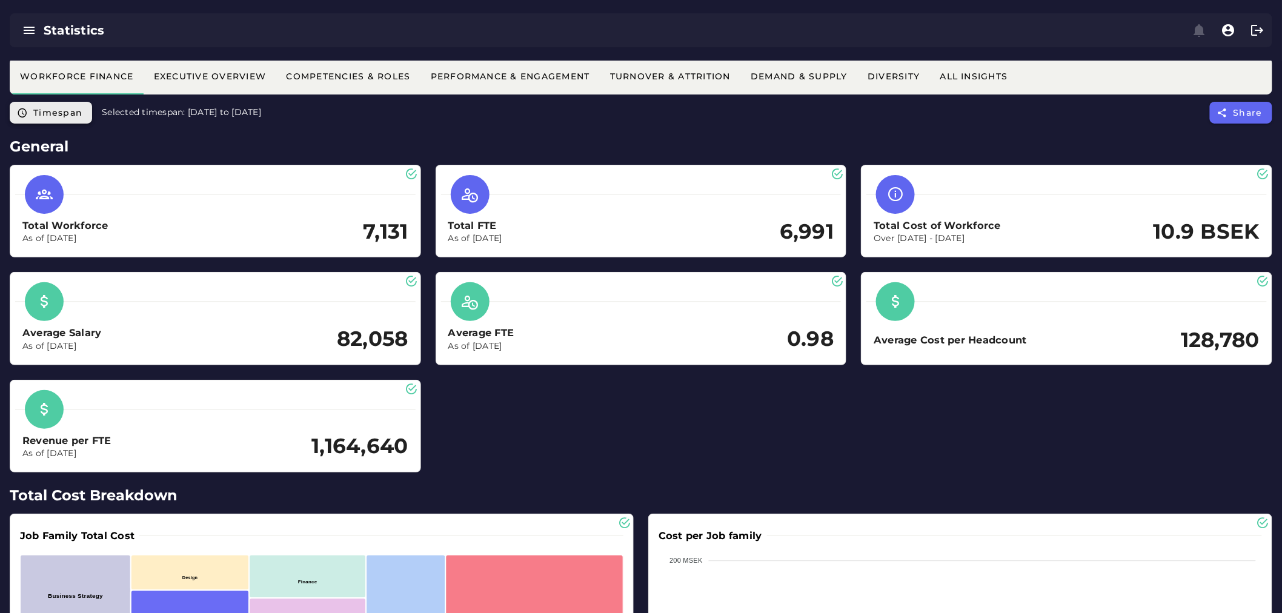
click at [57, 117] on span "Timespan" at bounding box center [58, 112] width 50 height 11
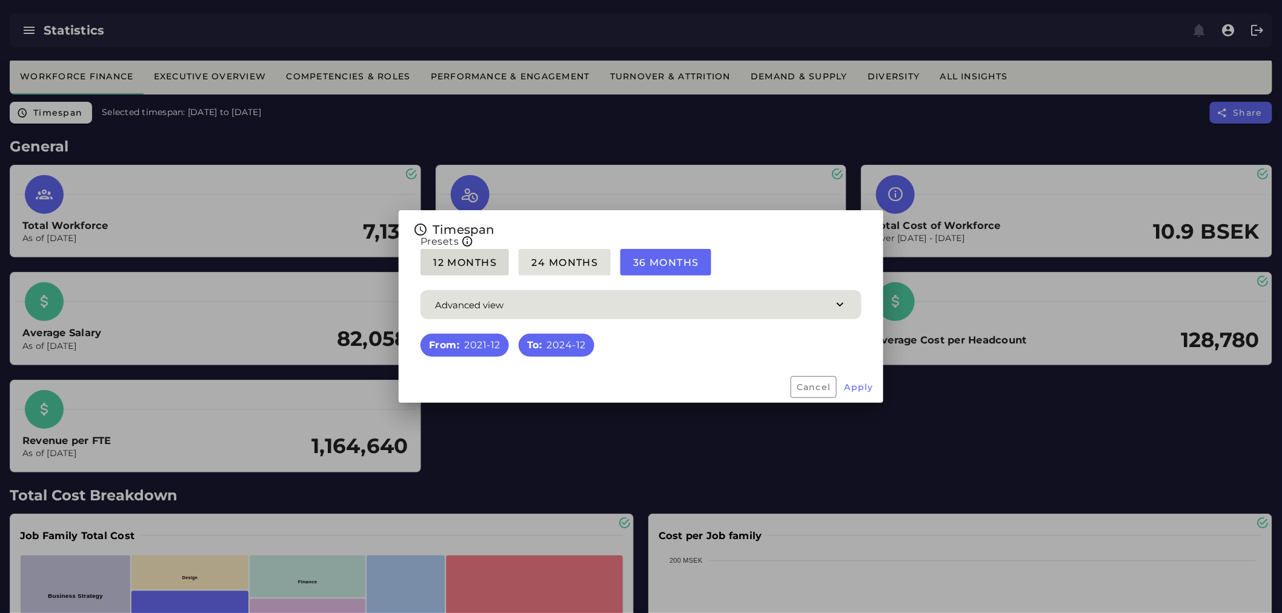
click at [460, 257] on span "12 Months" at bounding box center [465, 263] width 64 height 12
click at [851, 370] on button "Apply" at bounding box center [859, 387] width 40 height 22
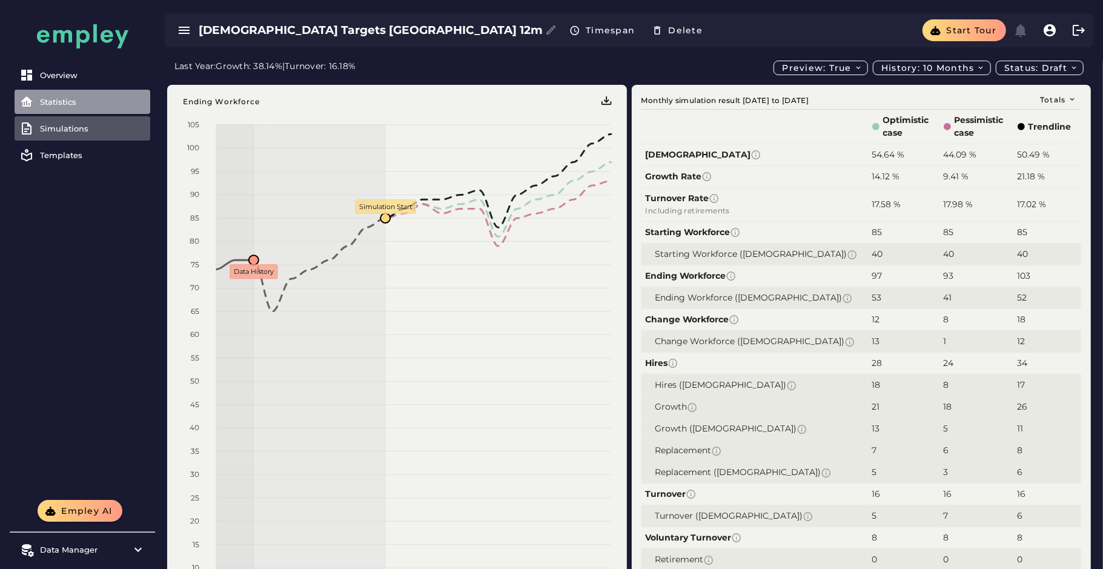
click at [79, 97] on div "Statistics" at bounding box center [92, 102] width 105 height 10
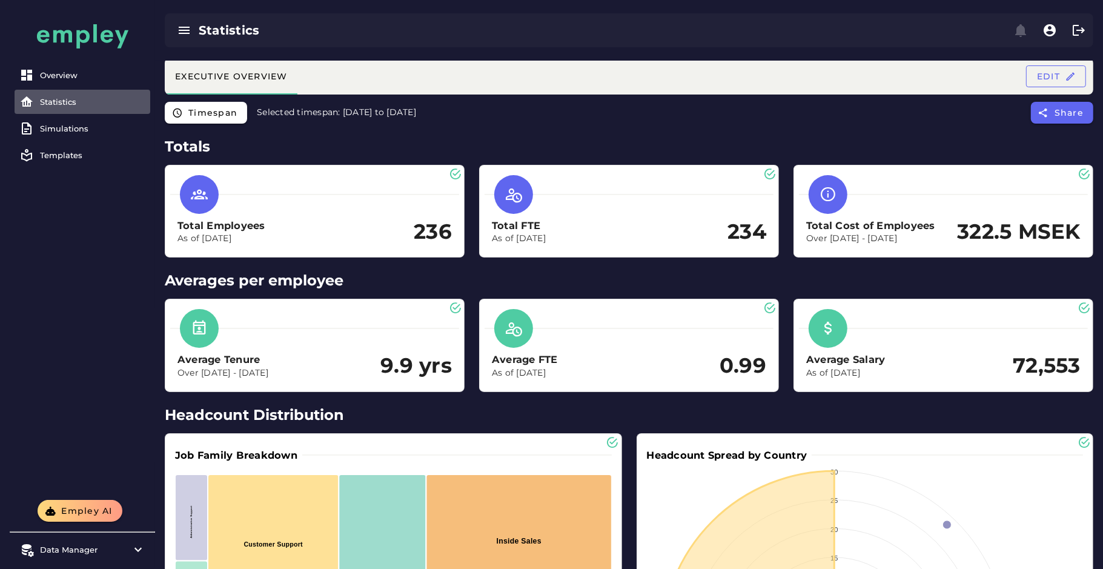
click at [788, 152] on h2 "Totals" at bounding box center [629, 147] width 929 height 22
click at [1067, 76] on icon "button" at bounding box center [1070, 76] width 11 height 11
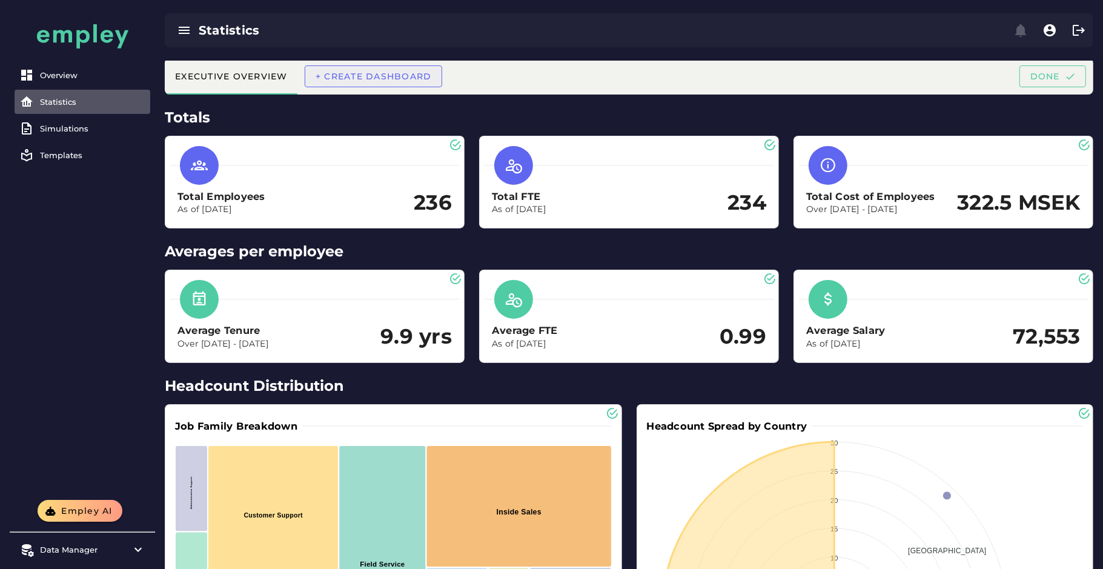
click at [394, 71] on span "+ Create dashboard" at bounding box center [373, 76] width 117 height 11
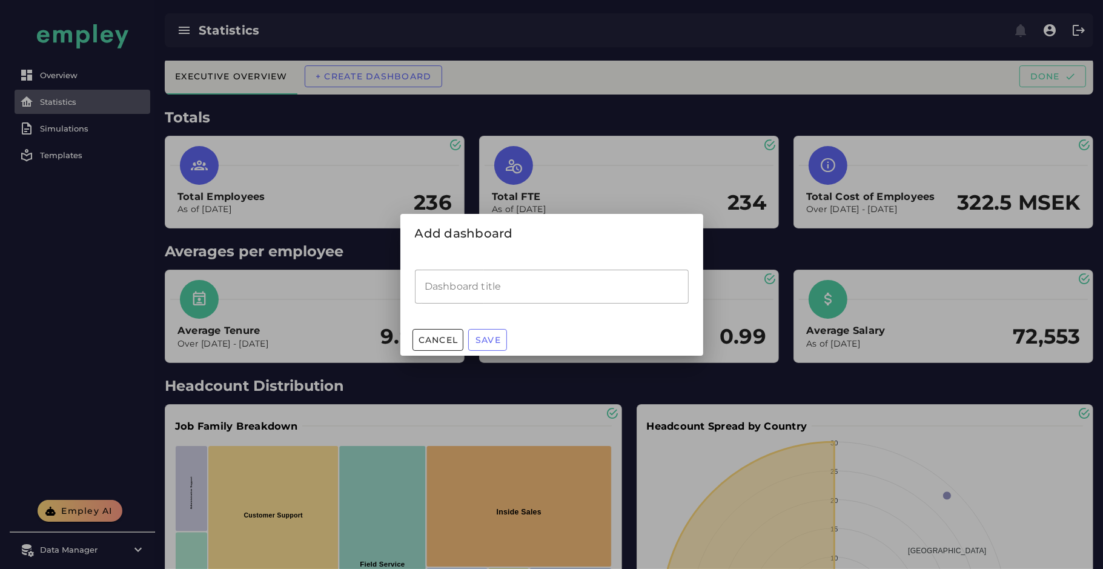
click at [477, 285] on input "Dashboard title" at bounding box center [552, 287] width 274 height 34
type input "**********"
click at [482, 345] on button "Save" at bounding box center [487, 340] width 39 height 22
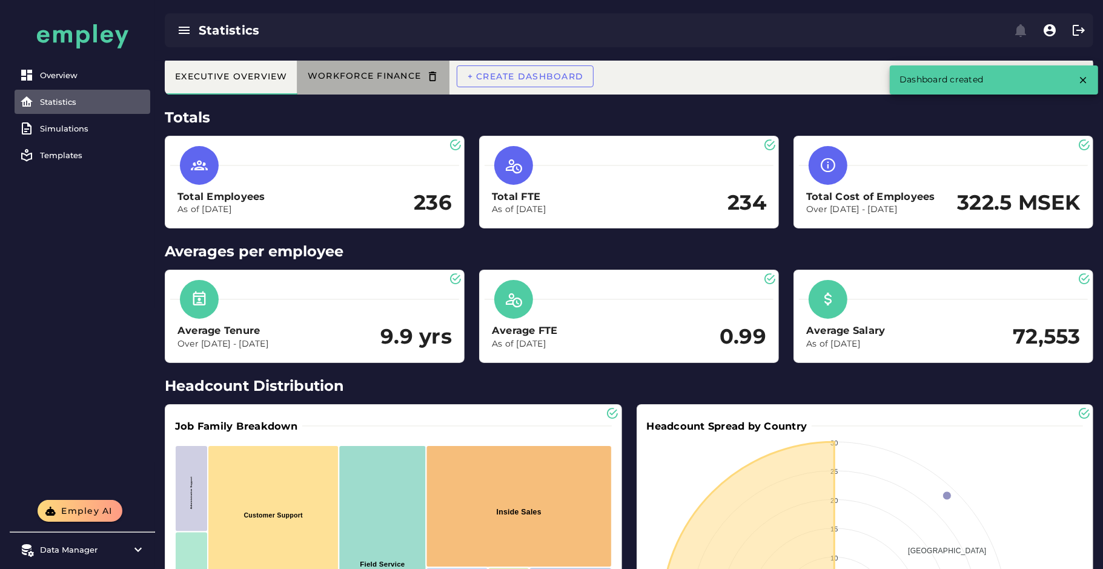
click at [362, 79] on div "Workforce Finance" at bounding box center [373, 76] width 133 height 13
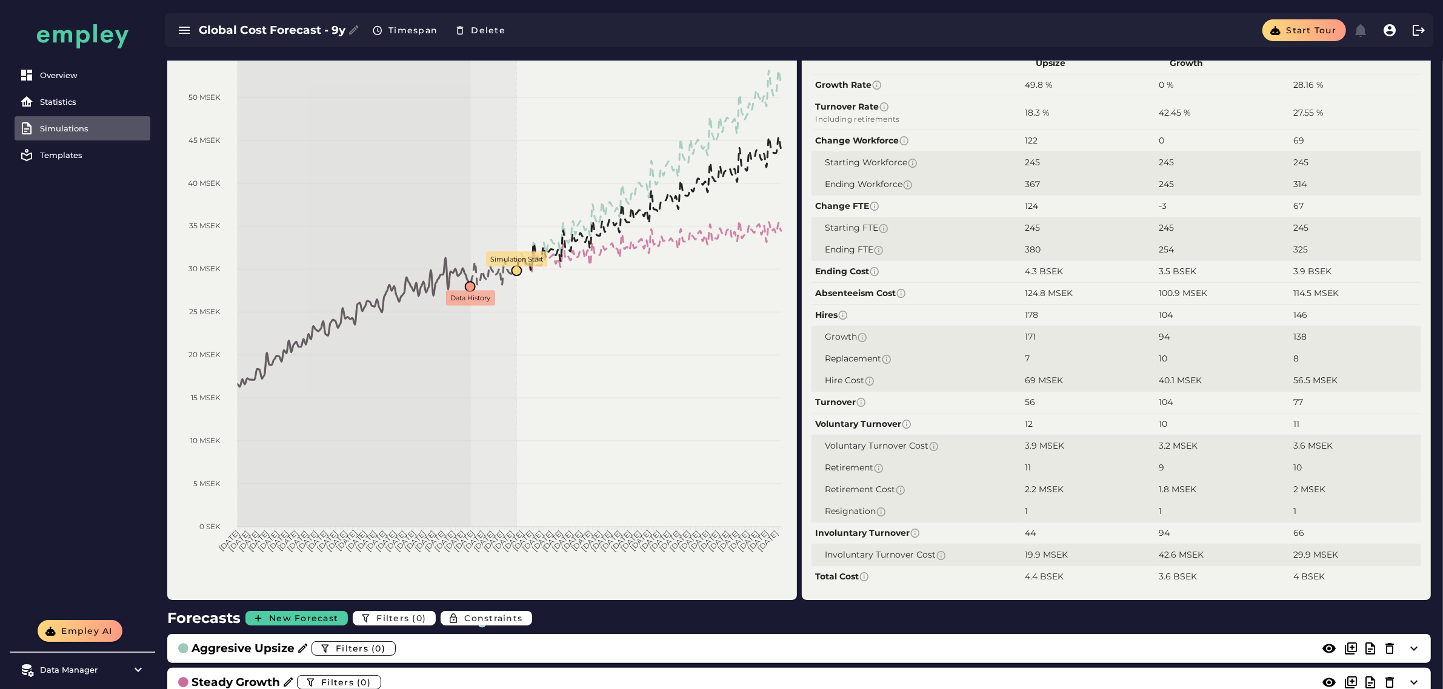
scroll to position [70, 0]
click at [1388, 32] on icon "button" at bounding box center [1389, 30] width 15 height 15
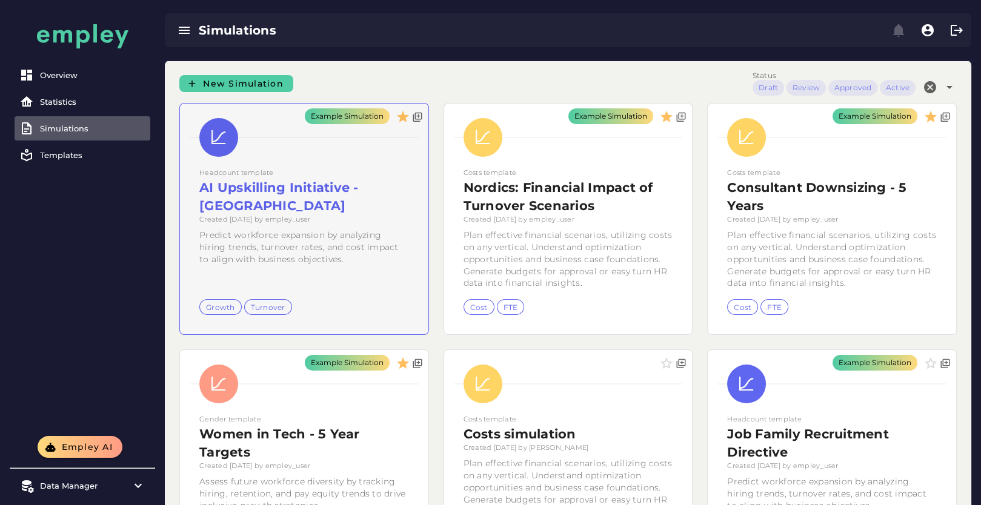
scroll to position [19, 0]
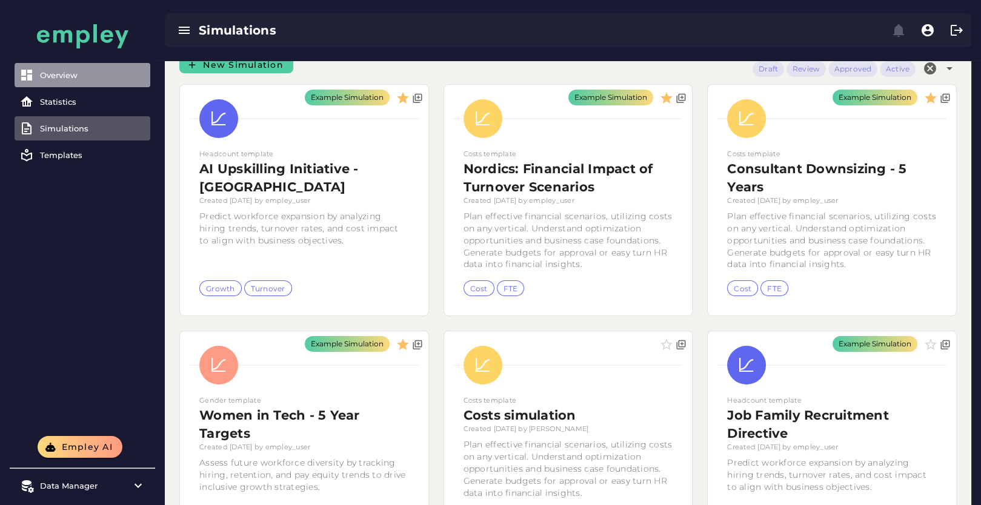
click at [50, 73] on div "Overview" at bounding box center [92, 75] width 105 height 10
